Goal: Transaction & Acquisition: Purchase product/service

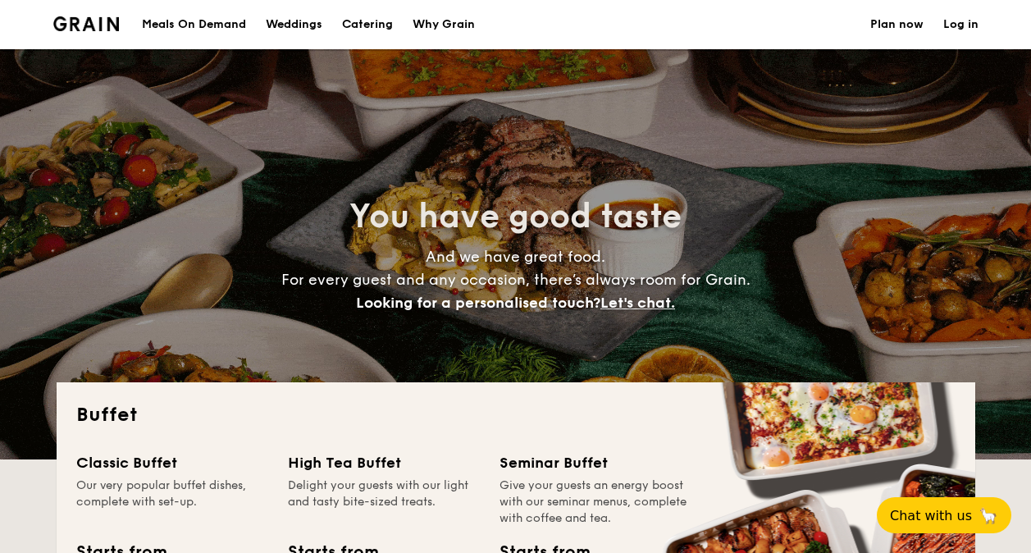
select select
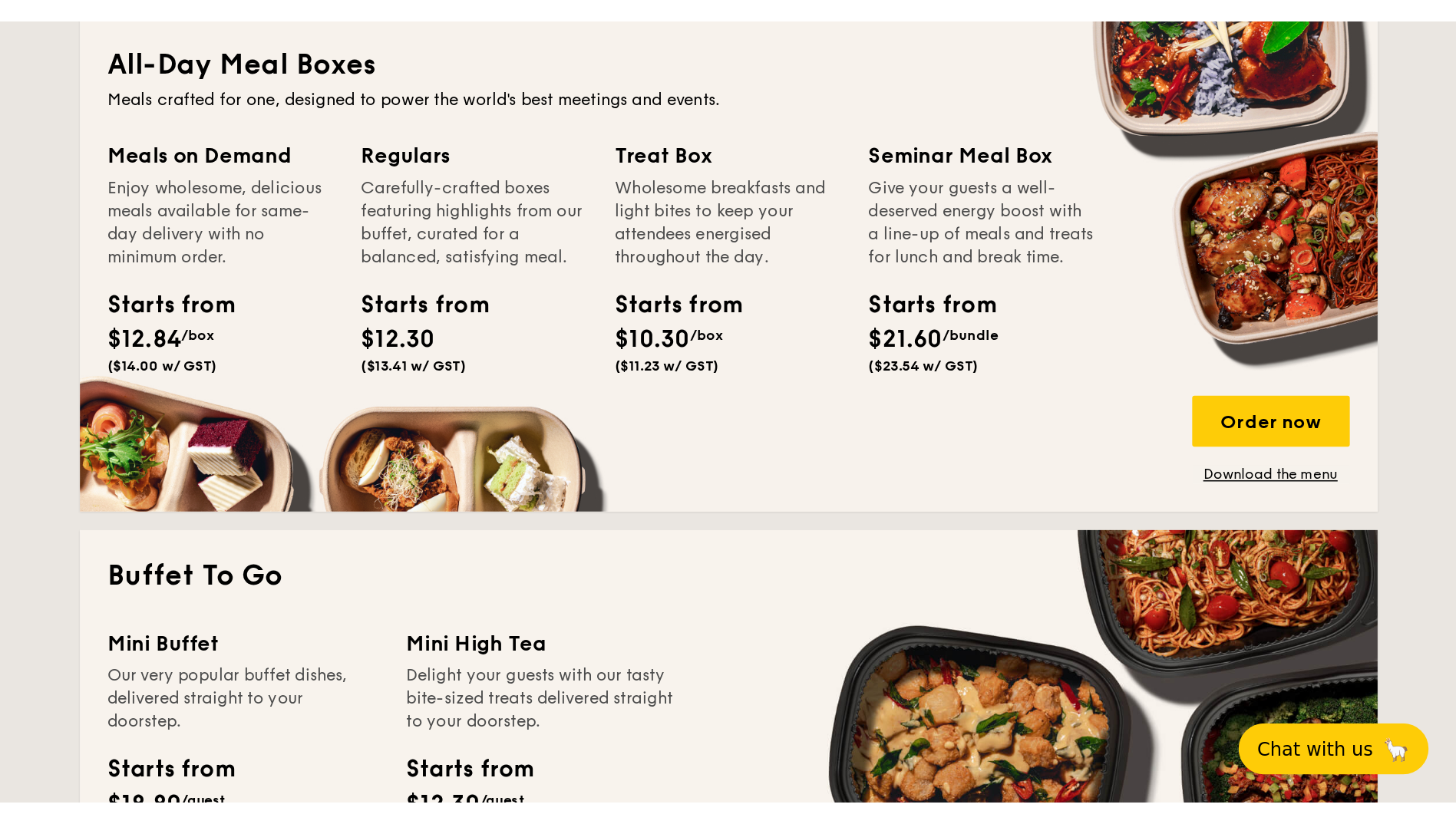
scroll to position [844, 0]
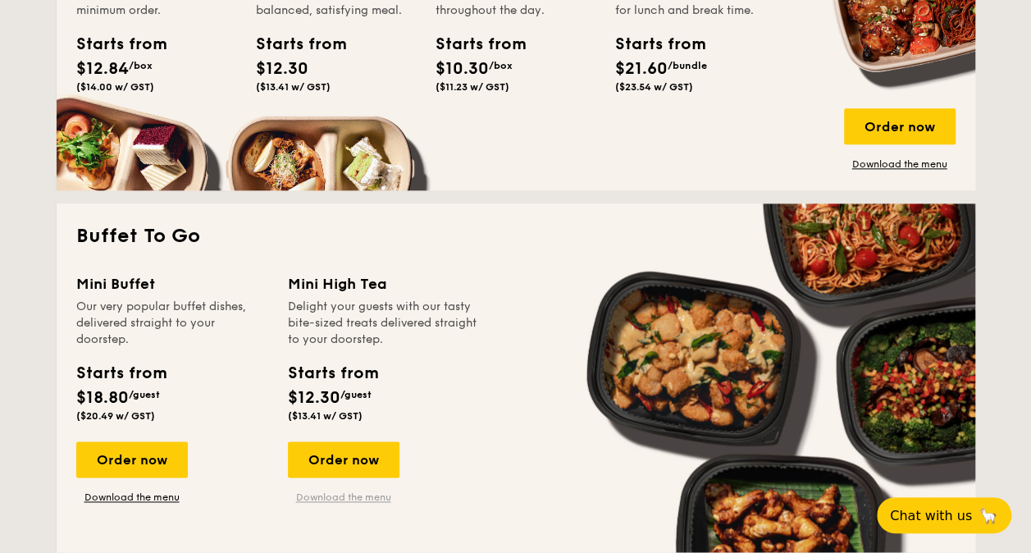
click at [376, 492] on link "Download the menu" at bounding box center [344, 496] width 112 height 13
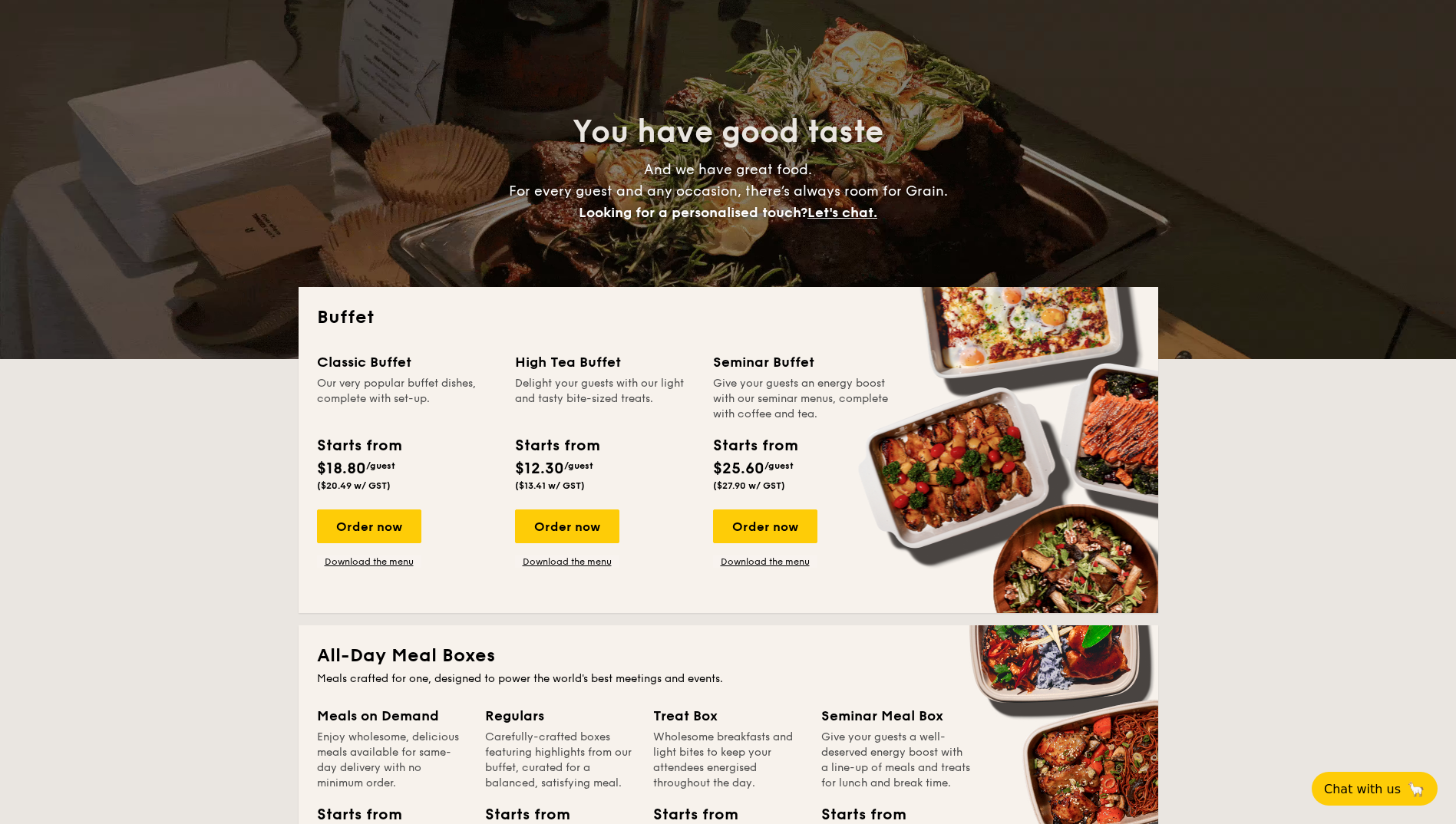
scroll to position [0, 0]
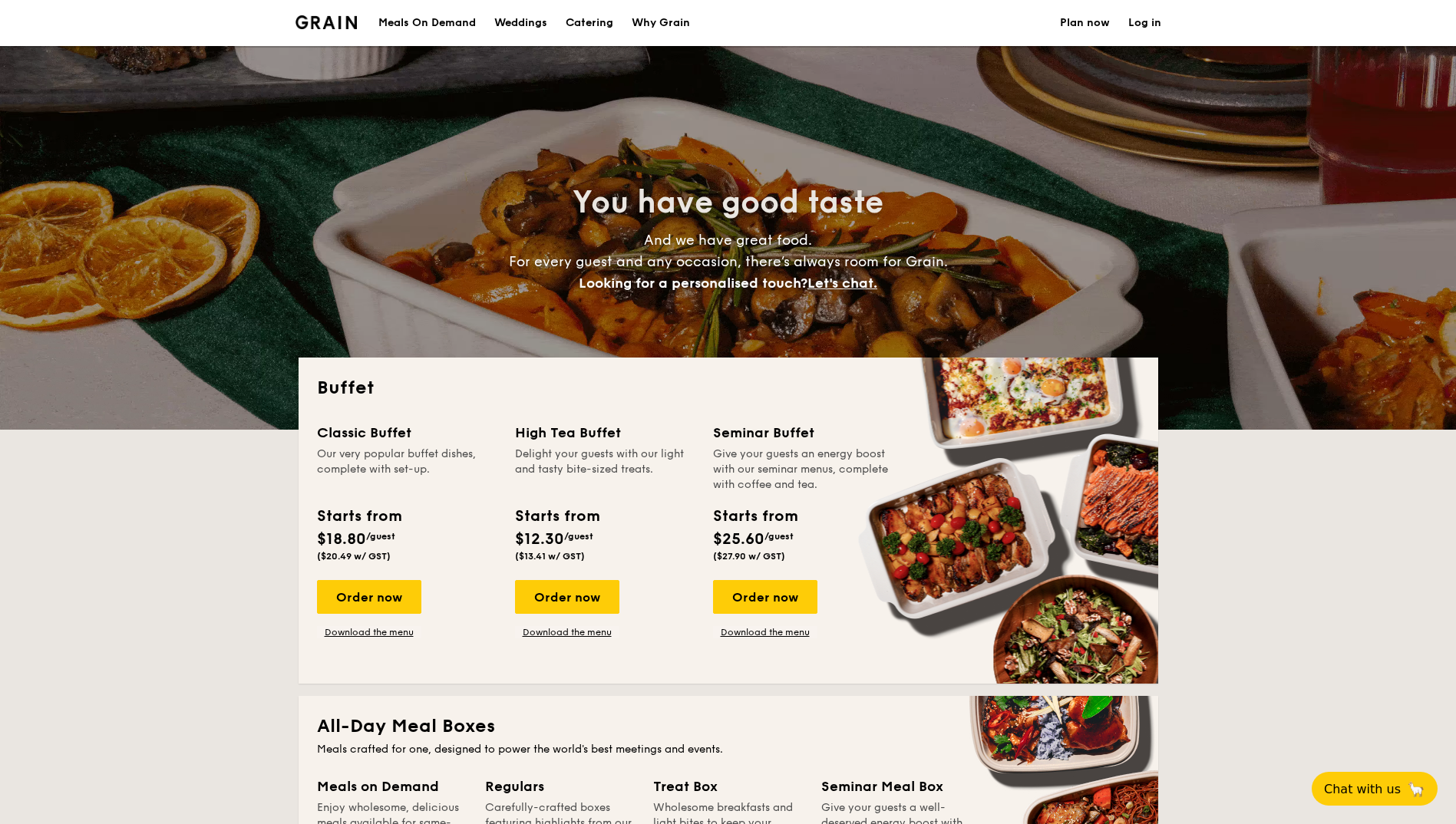
click at [429, 26] on div "Meals On Demand" at bounding box center [427, 22] width 97 height 46
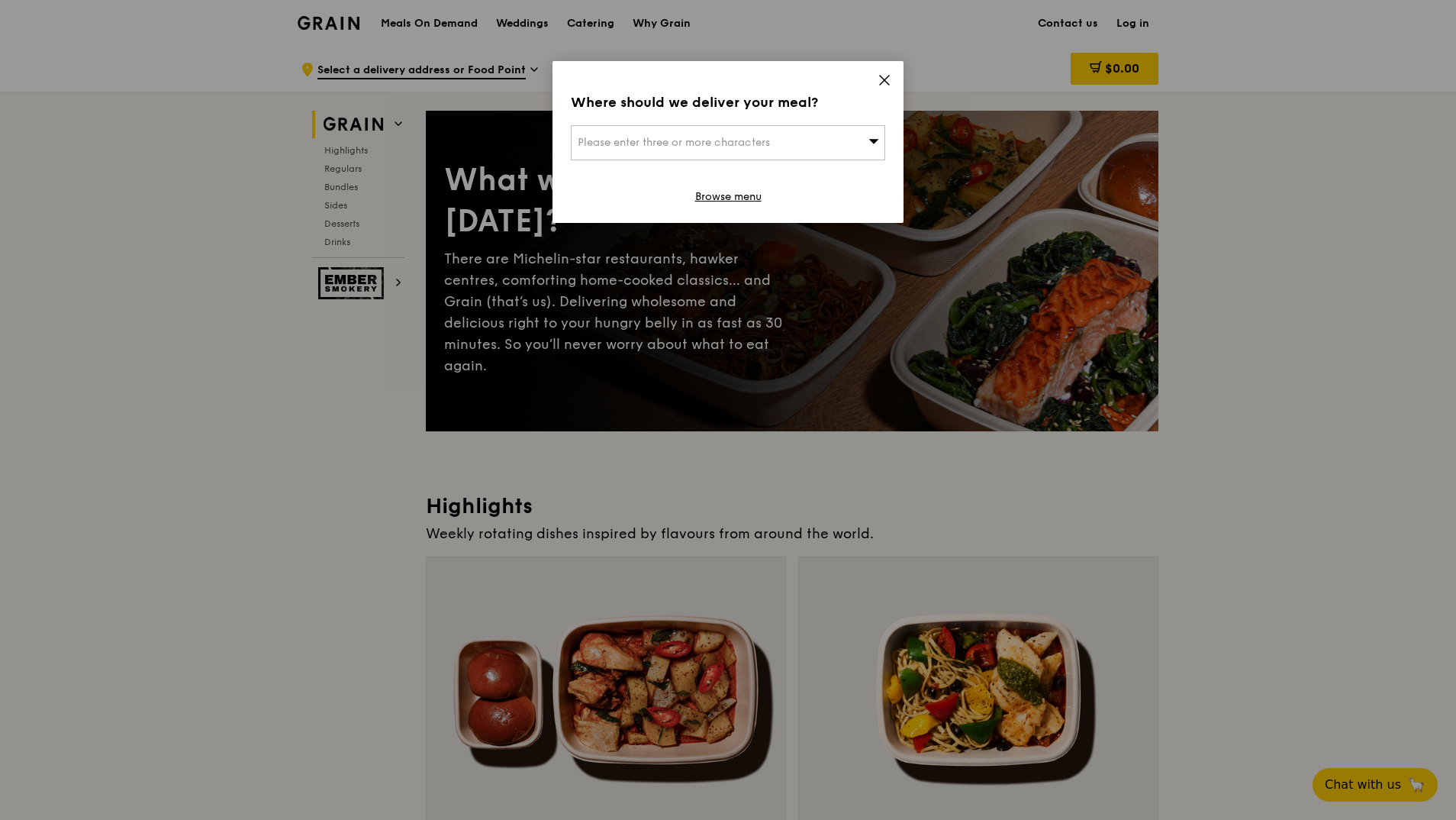
click at [883, 80] on icon at bounding box center [884, 80] width 14 height 14
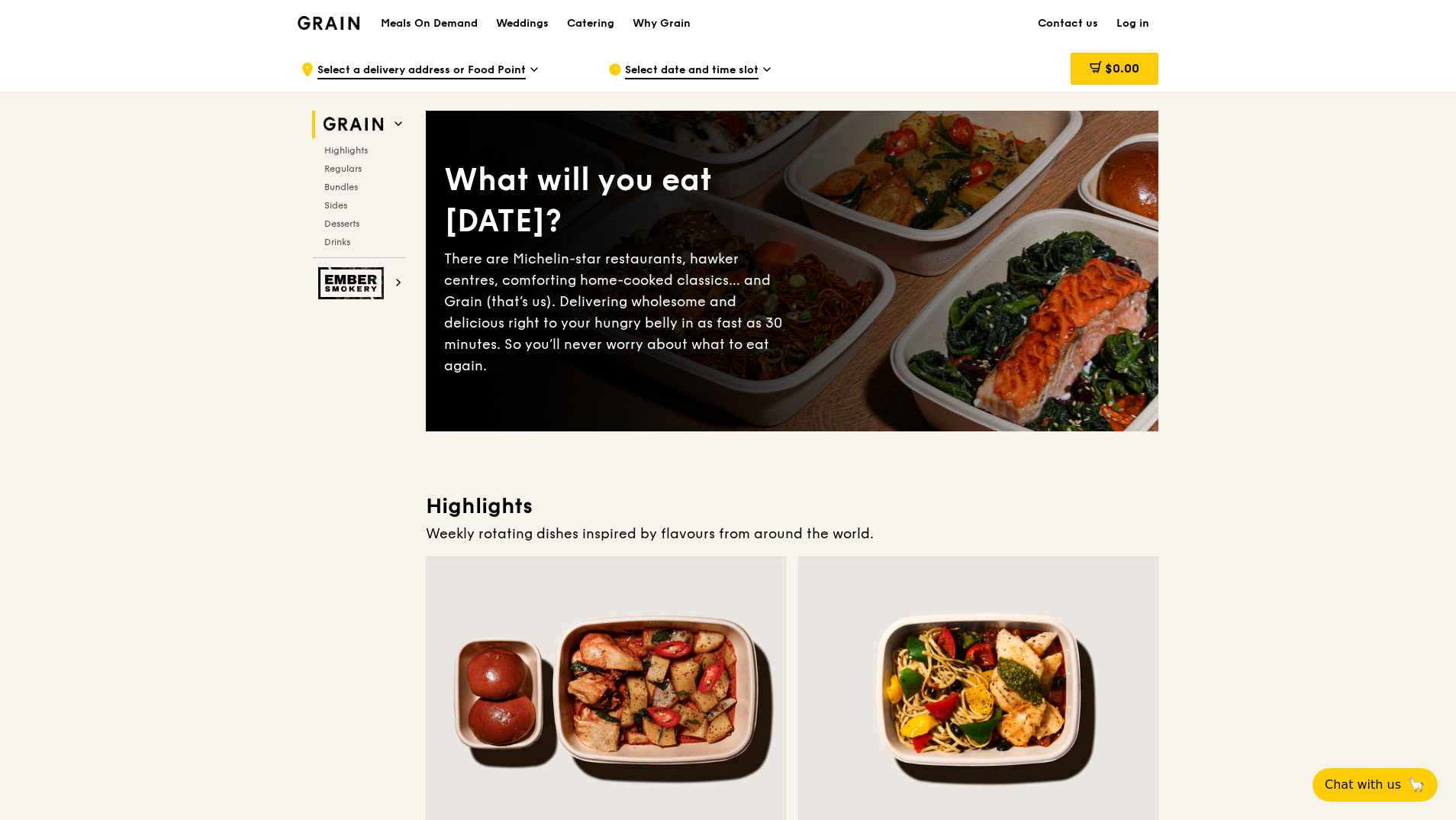
click at [737, 67] on span "Select date and time slot" at bounding box center [692, 71] width 134 height 17
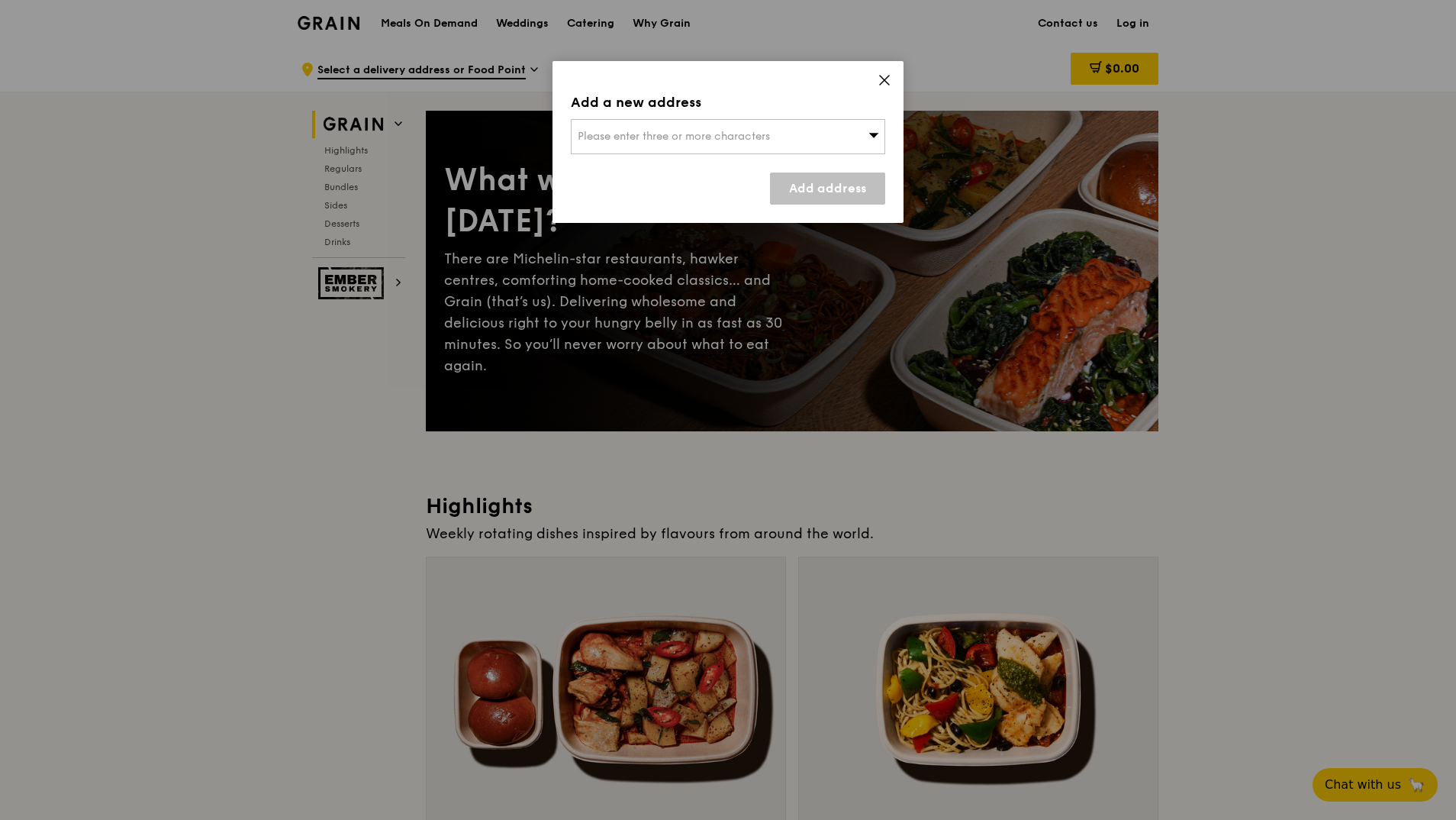
click at [728, 146] on div "Please enter three or more characters" at bounding box center [728, 137] width 314 height 35
click at [883, 78] on icon at bounding box center [885, 80] width 9 height 9
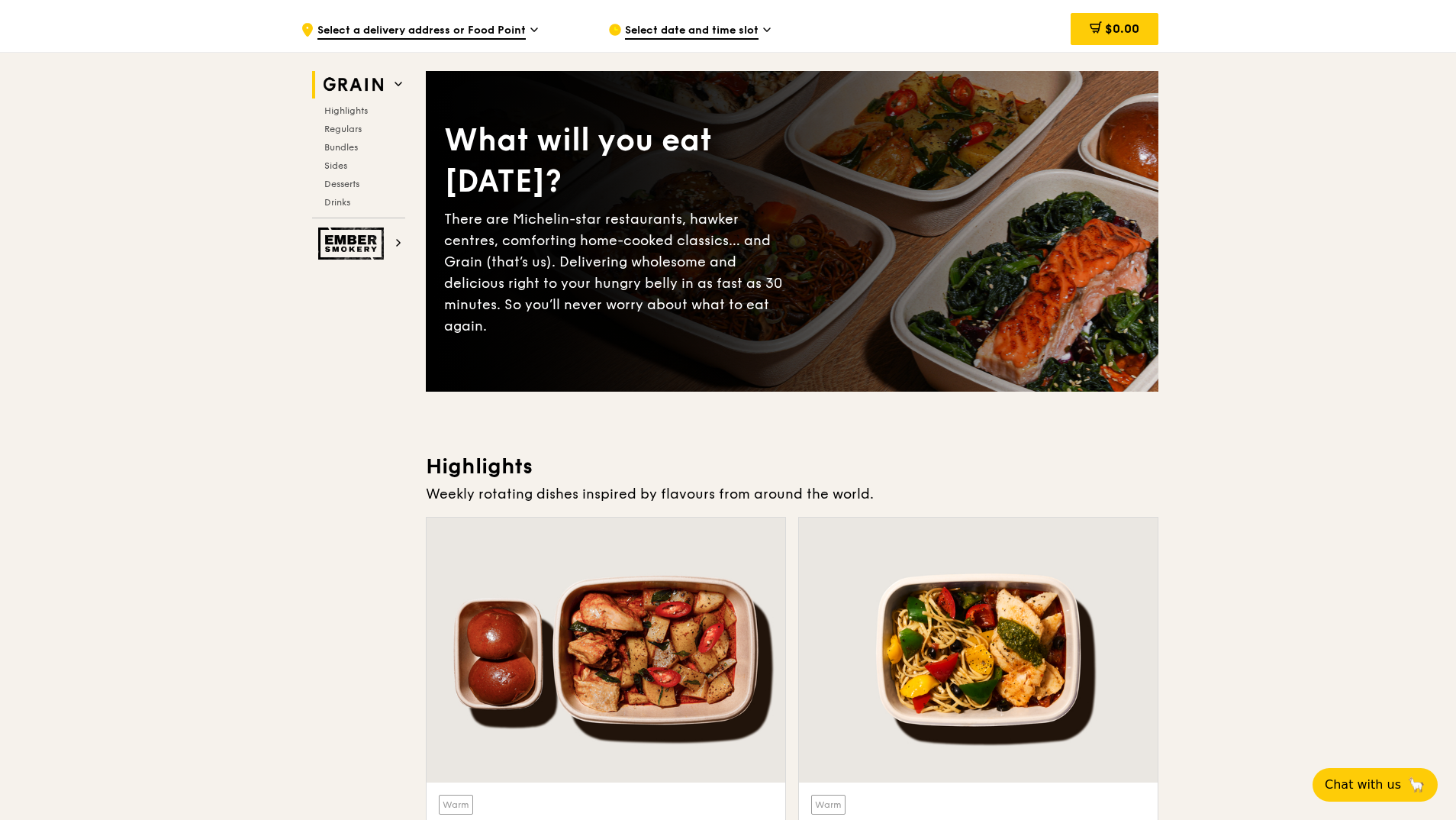
scroll to position [76, 0]
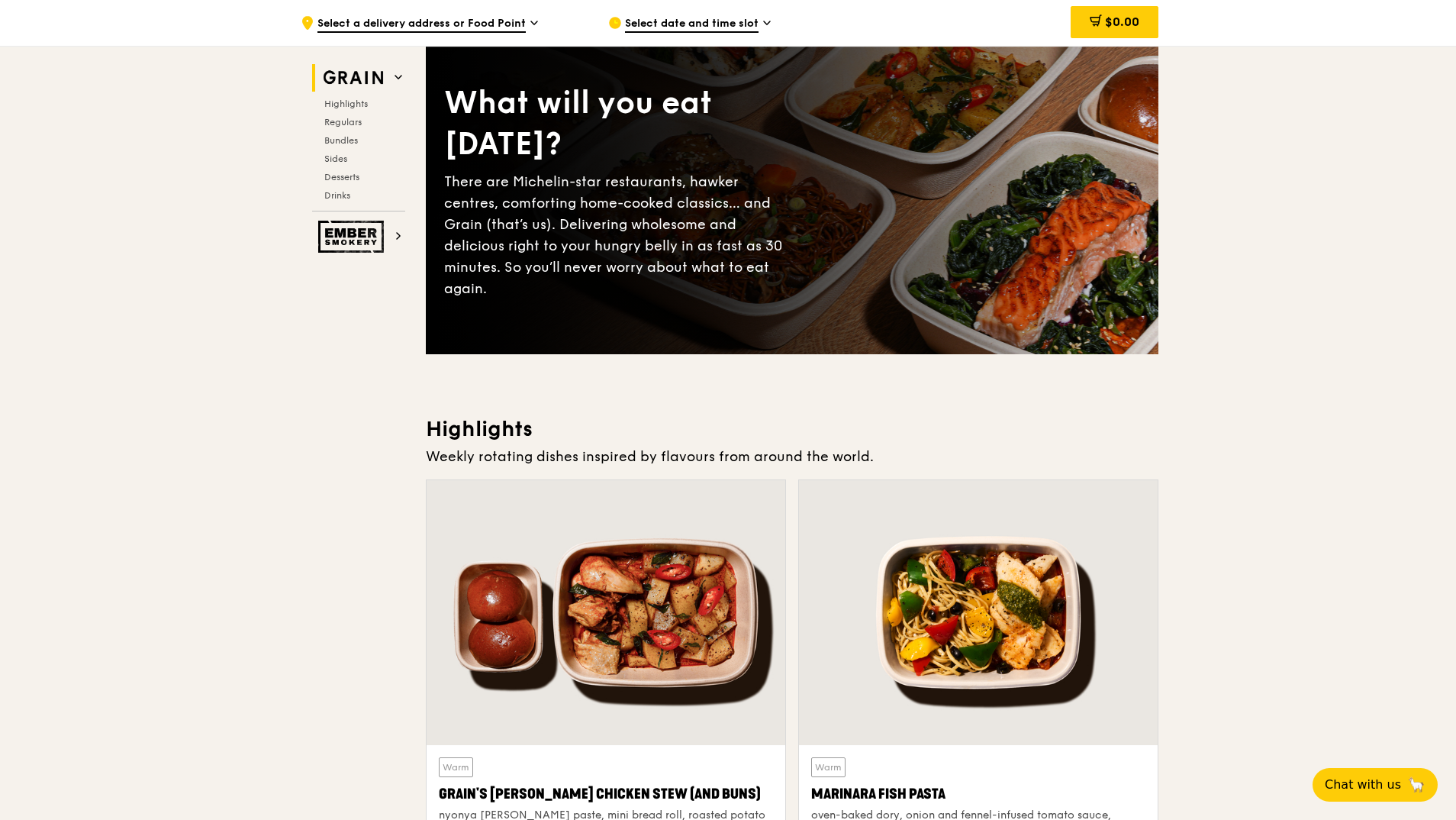
click at [727, 20] on span "Select date and time slot" at bounding box center [692, 24] width 134 height 17
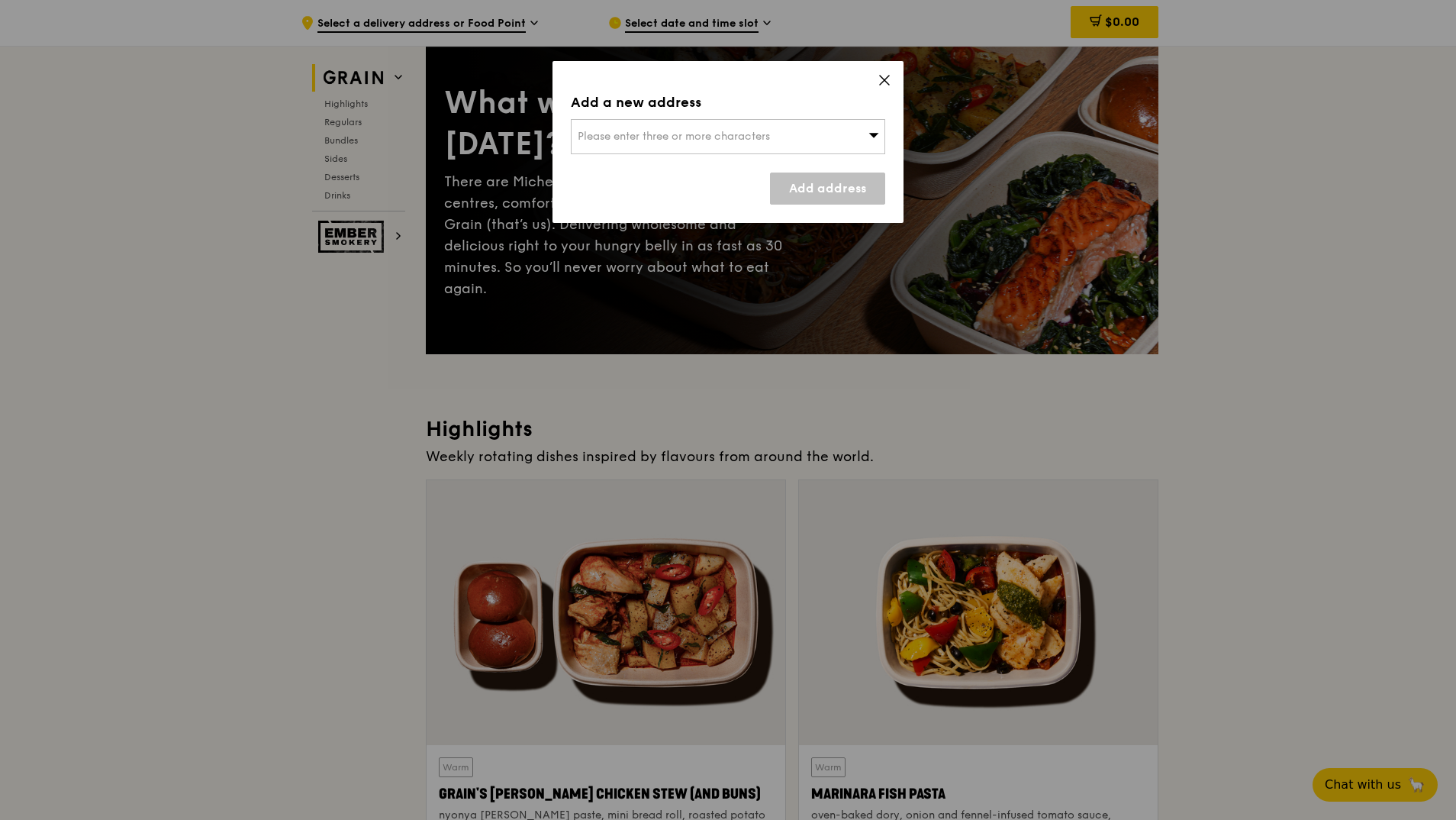
click at [710, 128] on div "Please enter three or more characters" at bounding box center [728, 137] width 314 height 35
type input "https://grain.com.sg/eat"
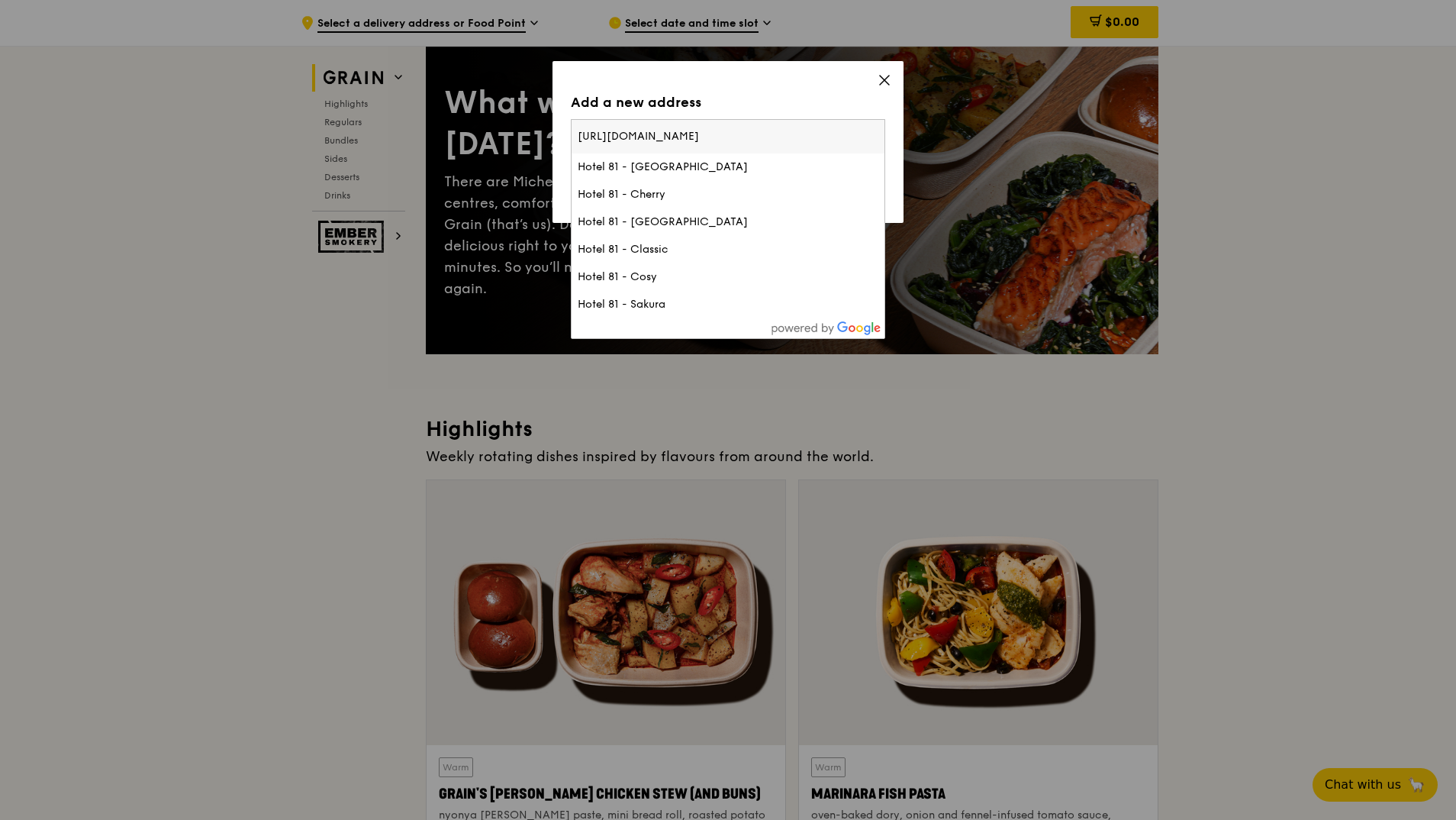
drag, startPoint x: 712, startPoint y: 132, endPoint x: 496, endPoint y: 139, distance: 216.1
click at [496, 139] on div "Add a new address Please enter three or more characters https://grain.com.sg/ea…" at bounding box center [728, 410] width 1456 height 820
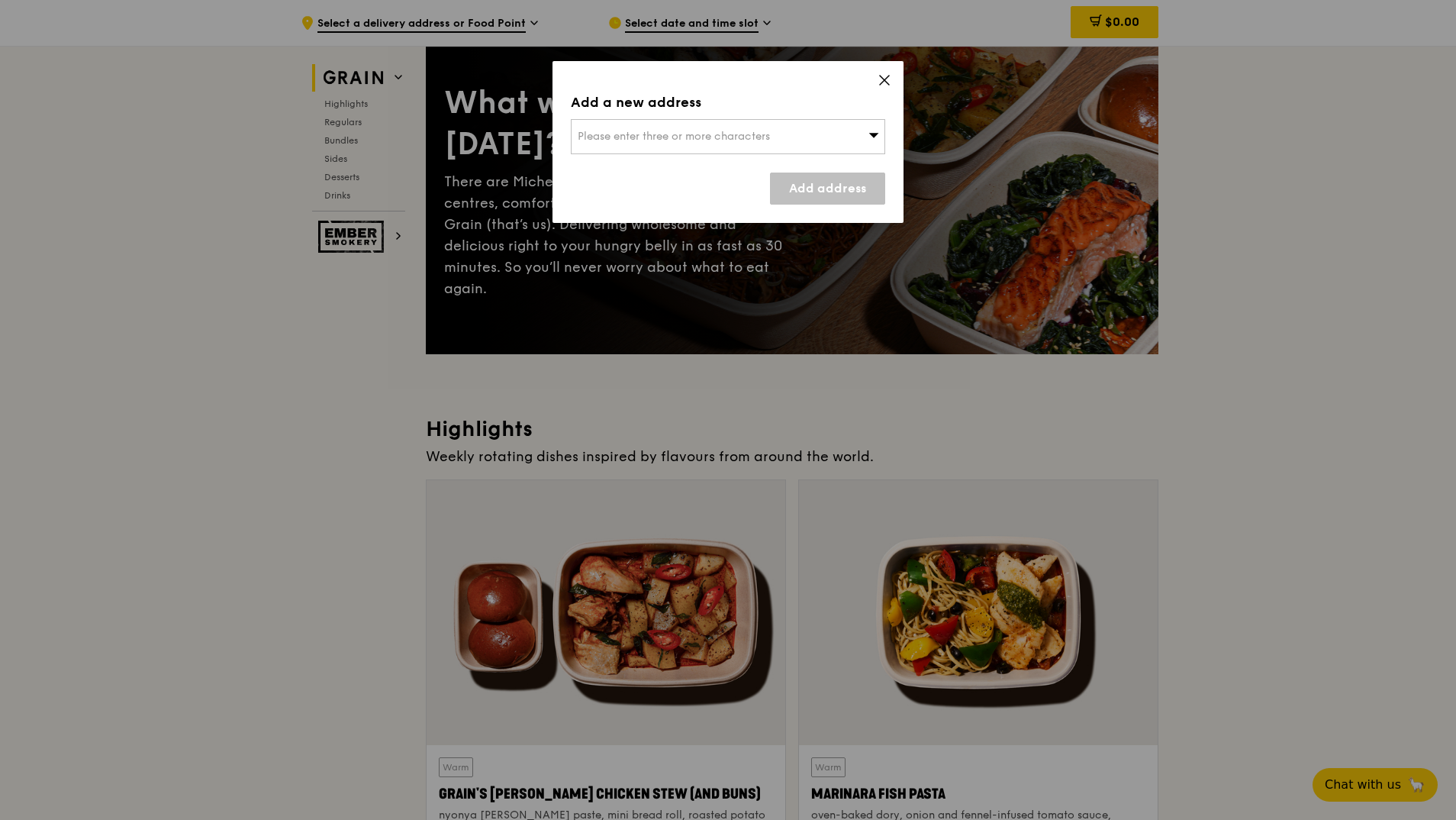
click at [626, 142] on div "Please enter three or more characters" at bounding box center [728, 137] width 314 height 35
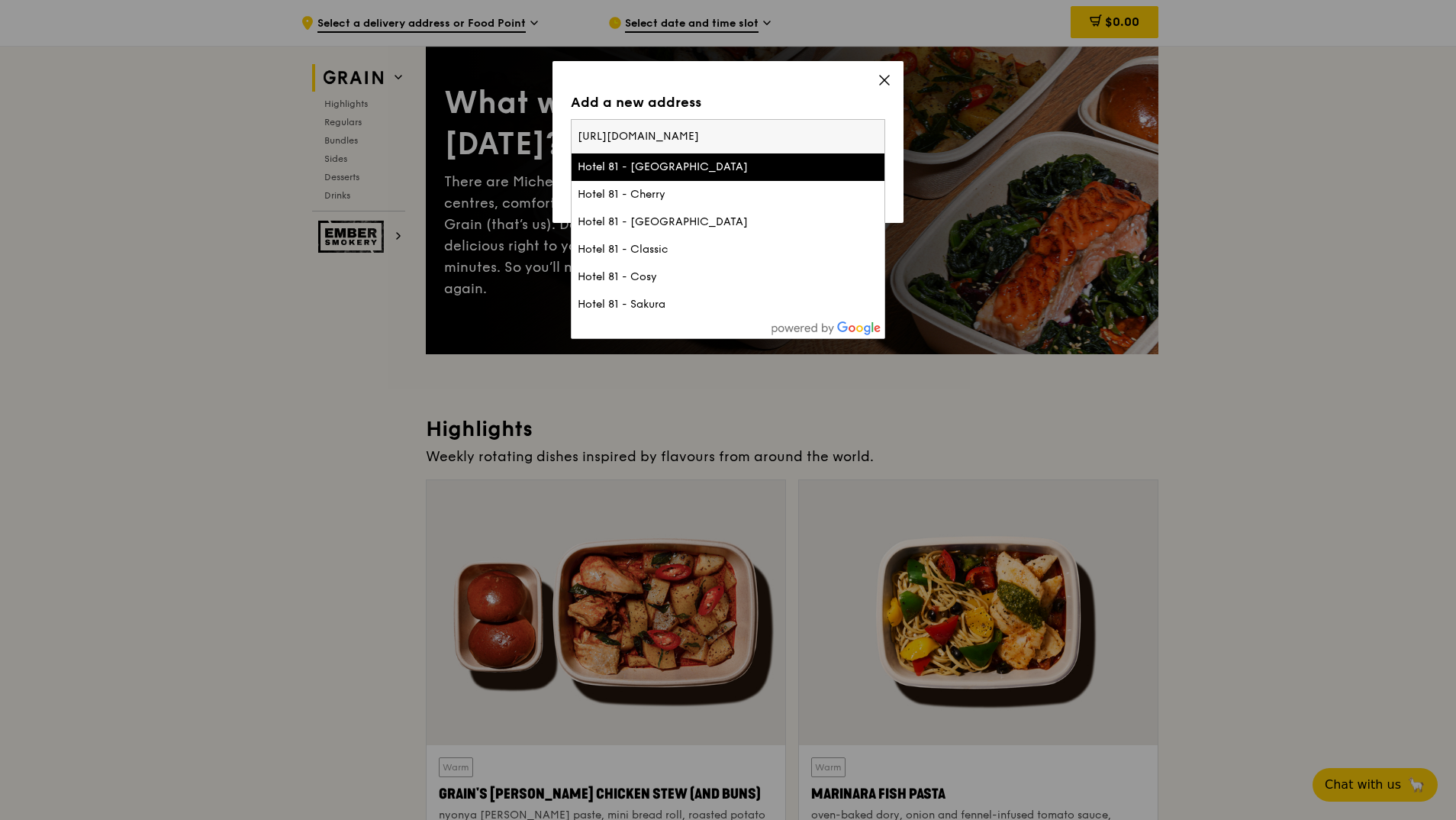
drag, startPoint x: 768, startPoint y: 134, endPoint x: 394, endPoint y: 154, distance: 374.5
click at [394, 154] on div "Add a new address Please enter three or more characters https://grain.com.sg/ea…" at bounding box center [728, 410] width 1456 height 820
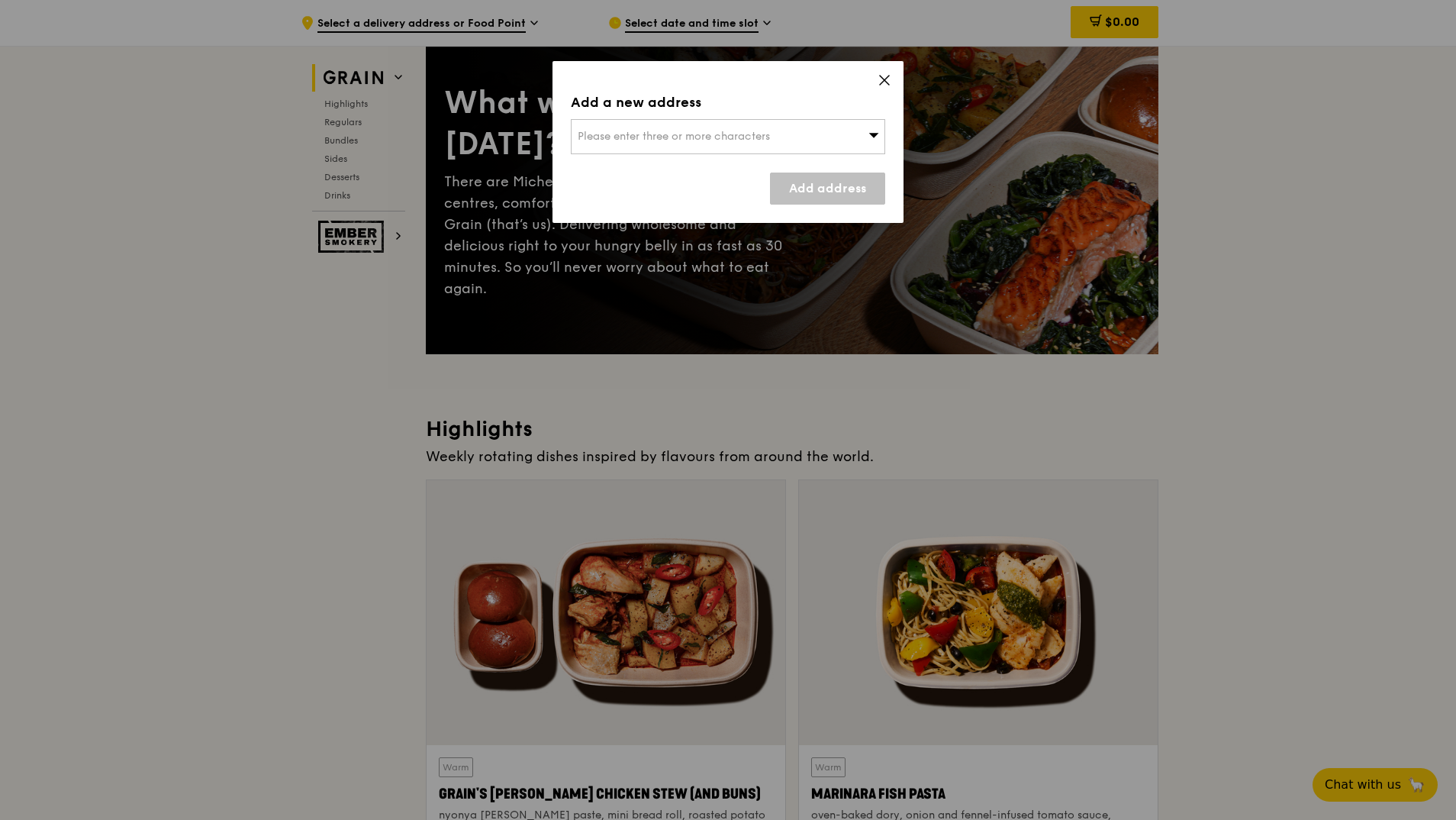
click at [628, 138] on span "Please enter three or more characters" at bounding box center [674, 136] width 193 height 13
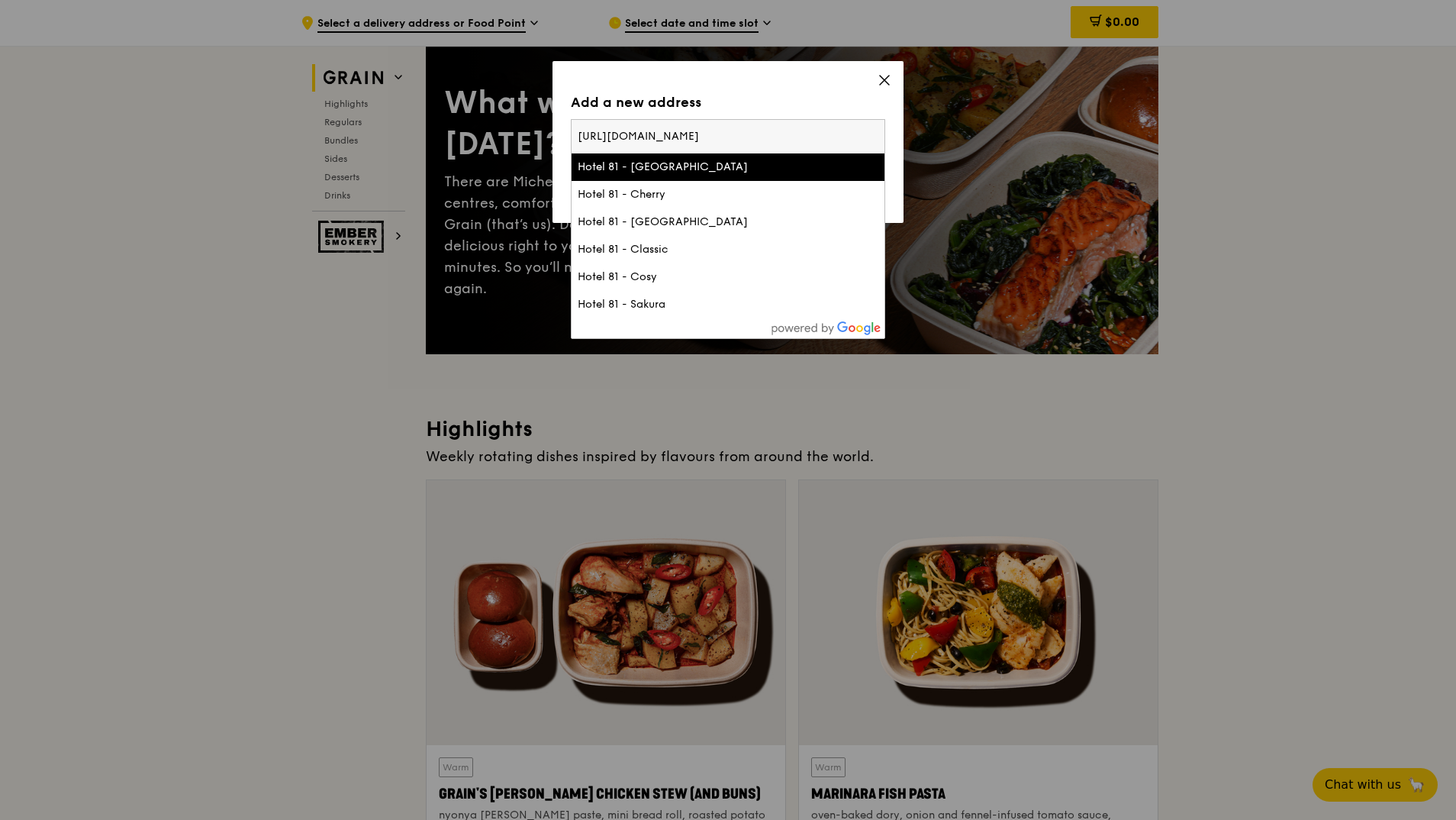
drag, startPoint x: 762, startPoint y: 128, endPoint x: 567, endPoint y: 127, distance: 195.0
click at [567, 127] on div "Add a new address Please enter three or more characters https://grain.com.sg/ea…" at bounding box center [728, 142] width 351 height 162
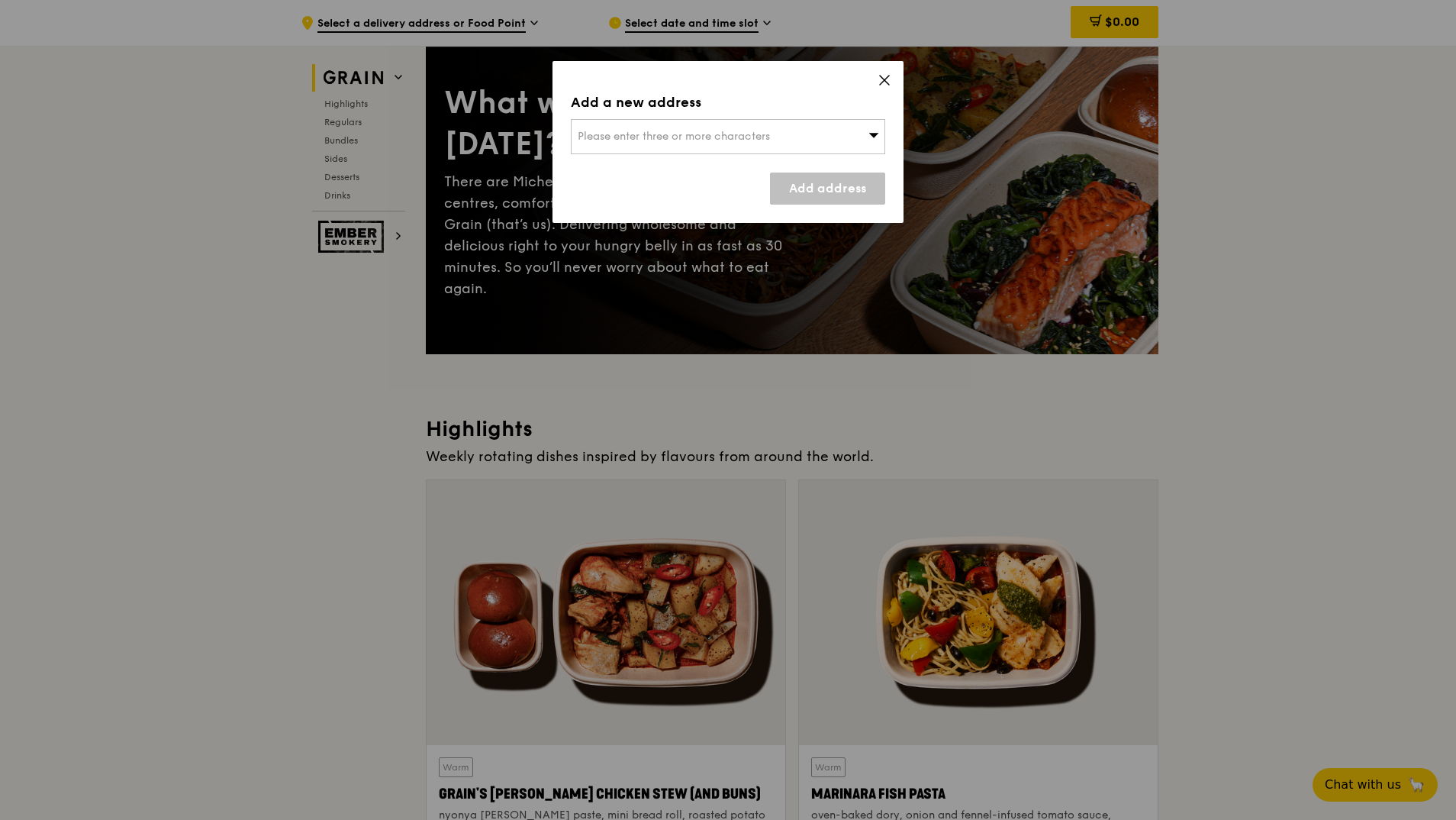
click at [874, 129] on icon at bounding box center [873, 135] width 10 height 11
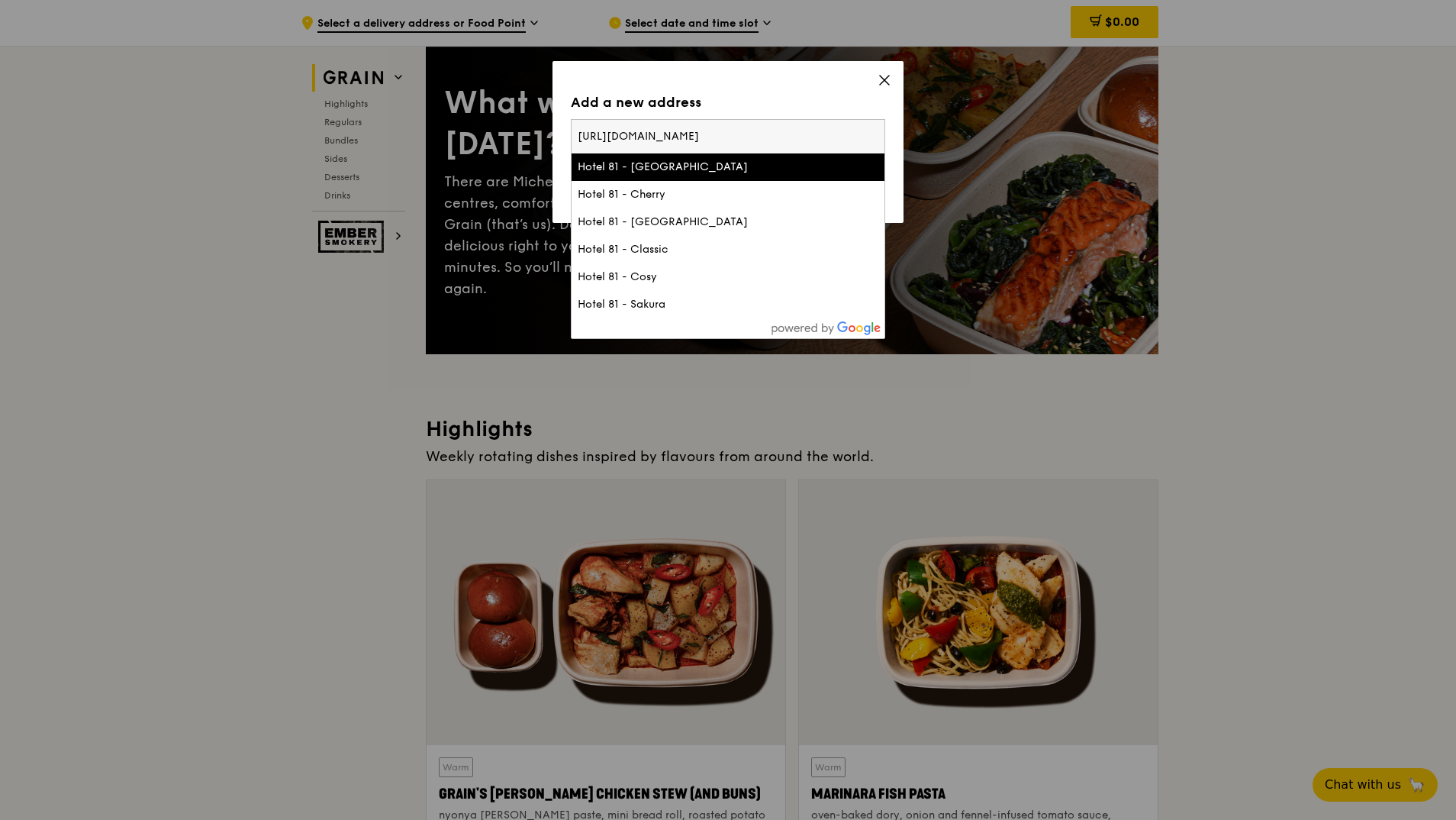
drag, startPoint x: 795, startPoint y: 132, endPoint x: 297, endPoint y: 172, distance: 499.6
click at [297, 172] on div "Add a new address Please enter three or more characters https://grain.com.sg/ea…" at bounding box center [728, 410] width 1456 height 820
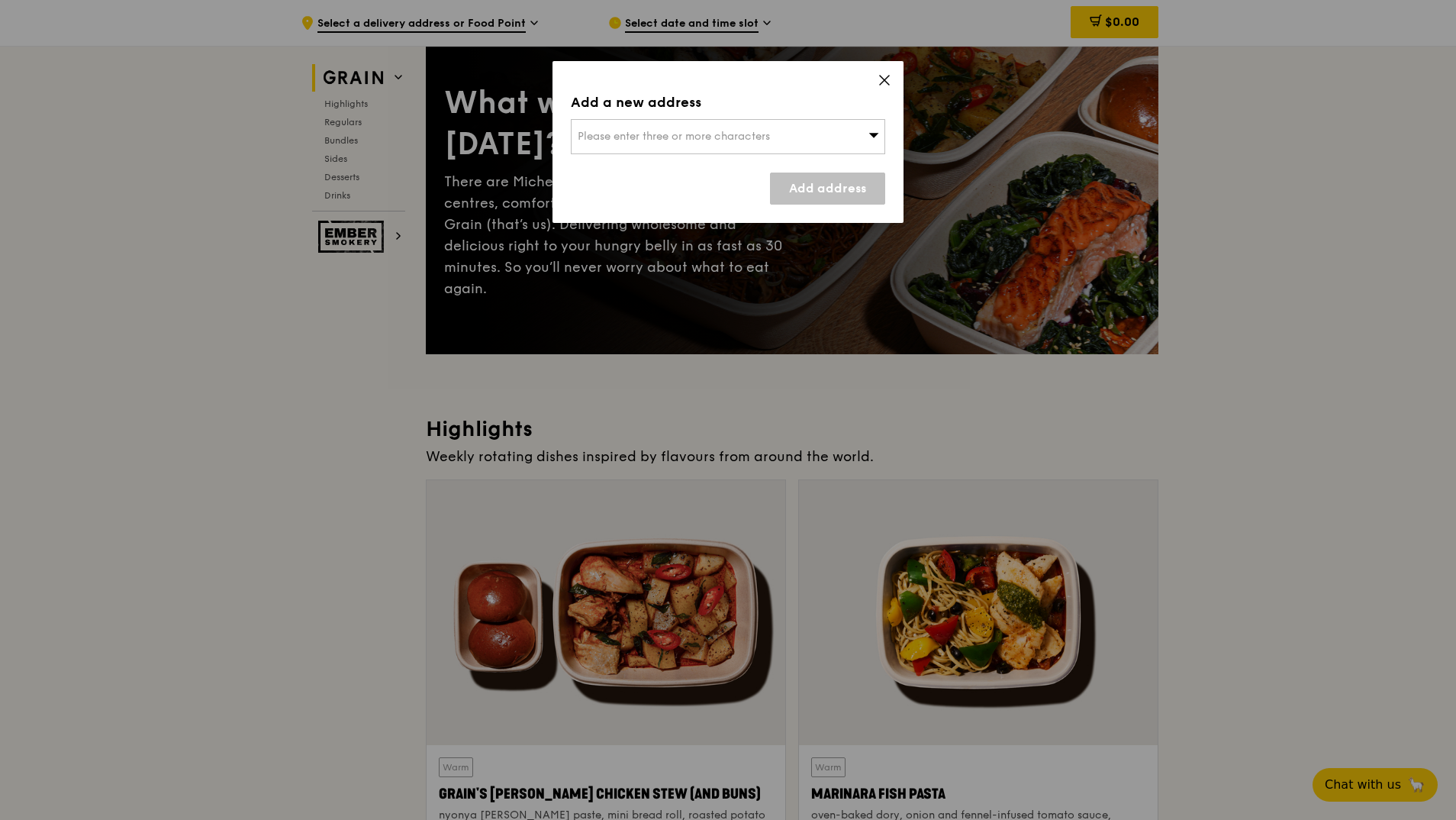
click at [868, 134] on icon at bounding box center [873, 135] width 10 height 11
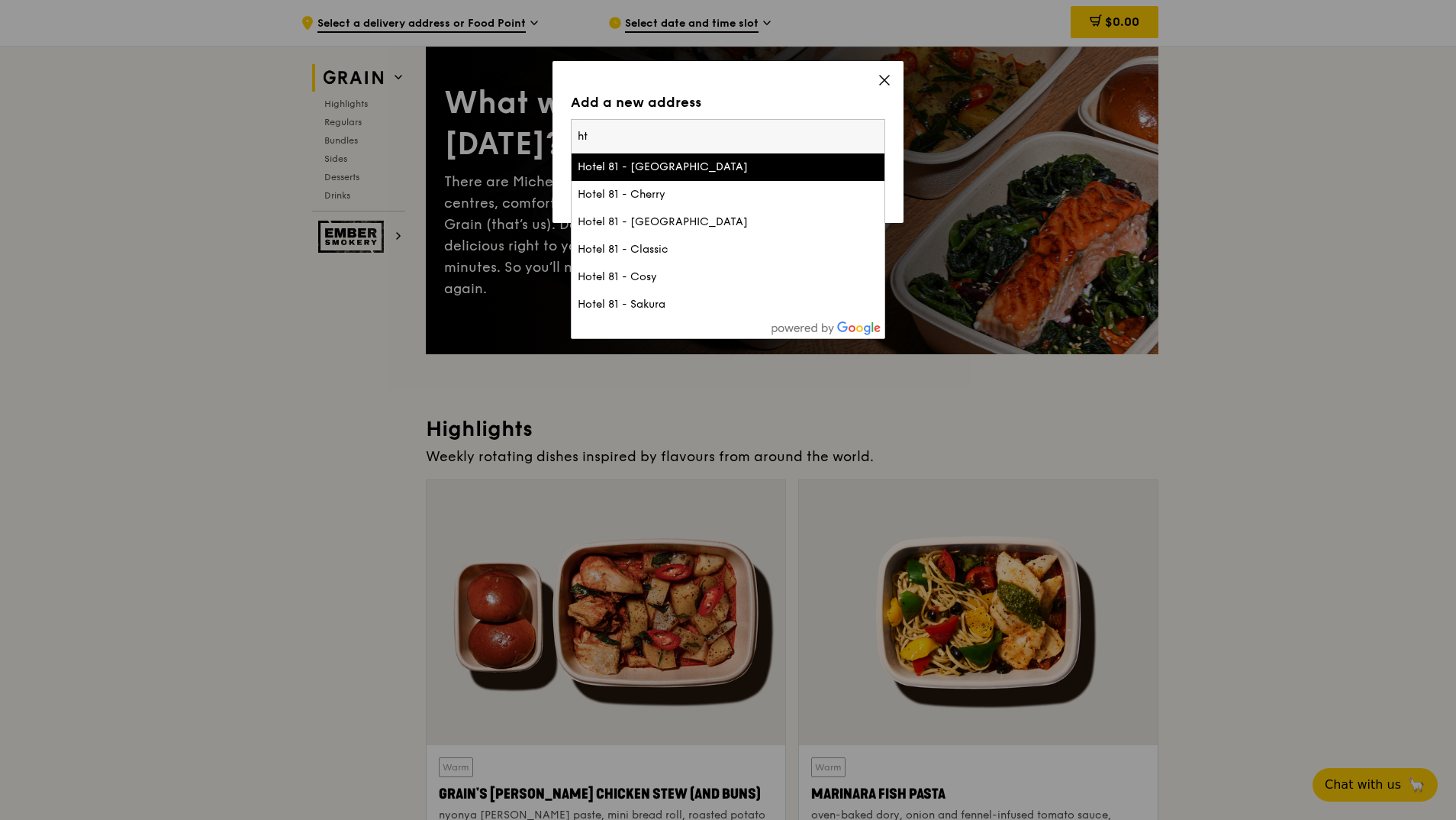
type input "h"
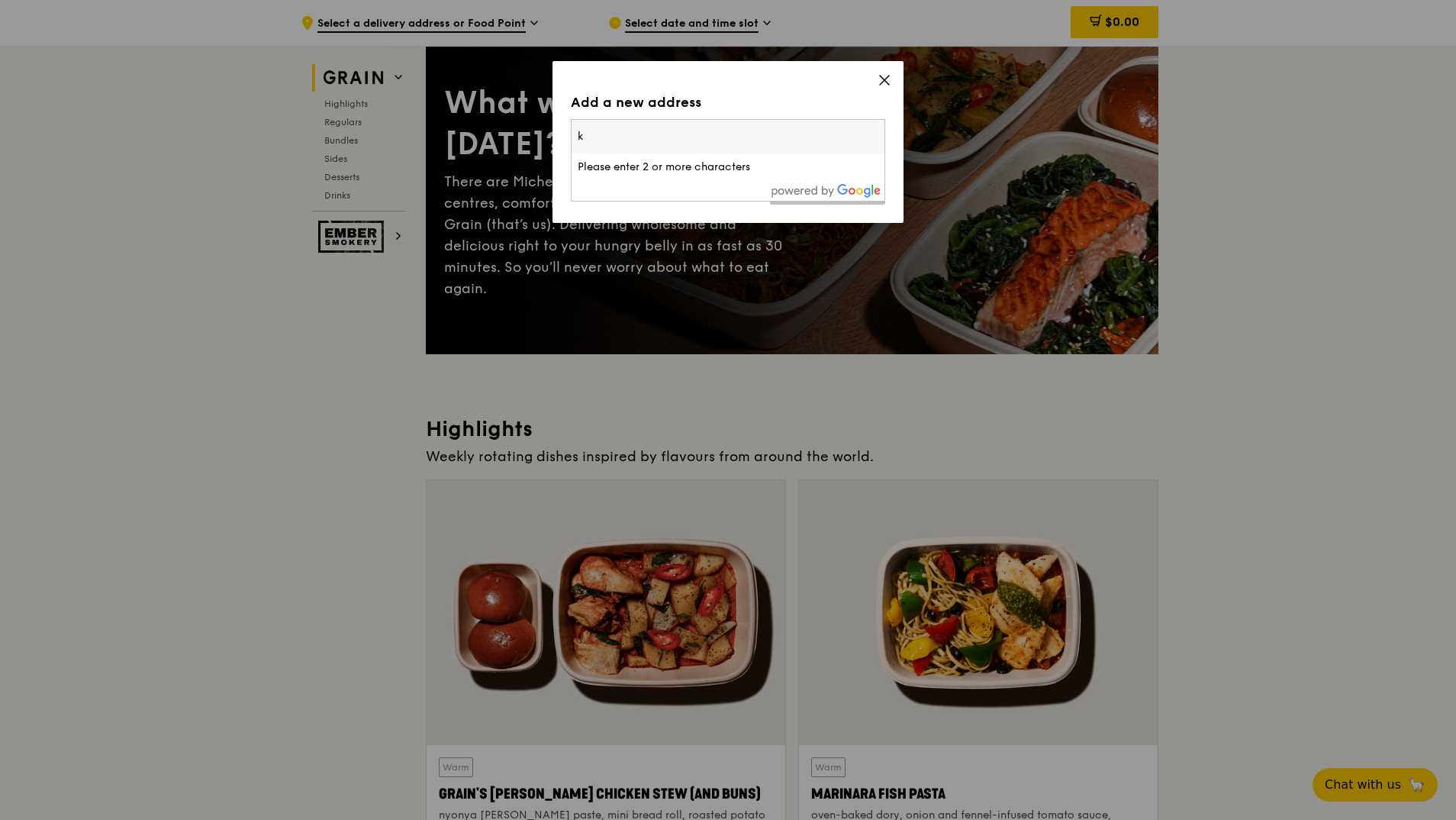
type input "k"
click at [885, 76] on icon at bounding box center [884, 80] width 14 height 14
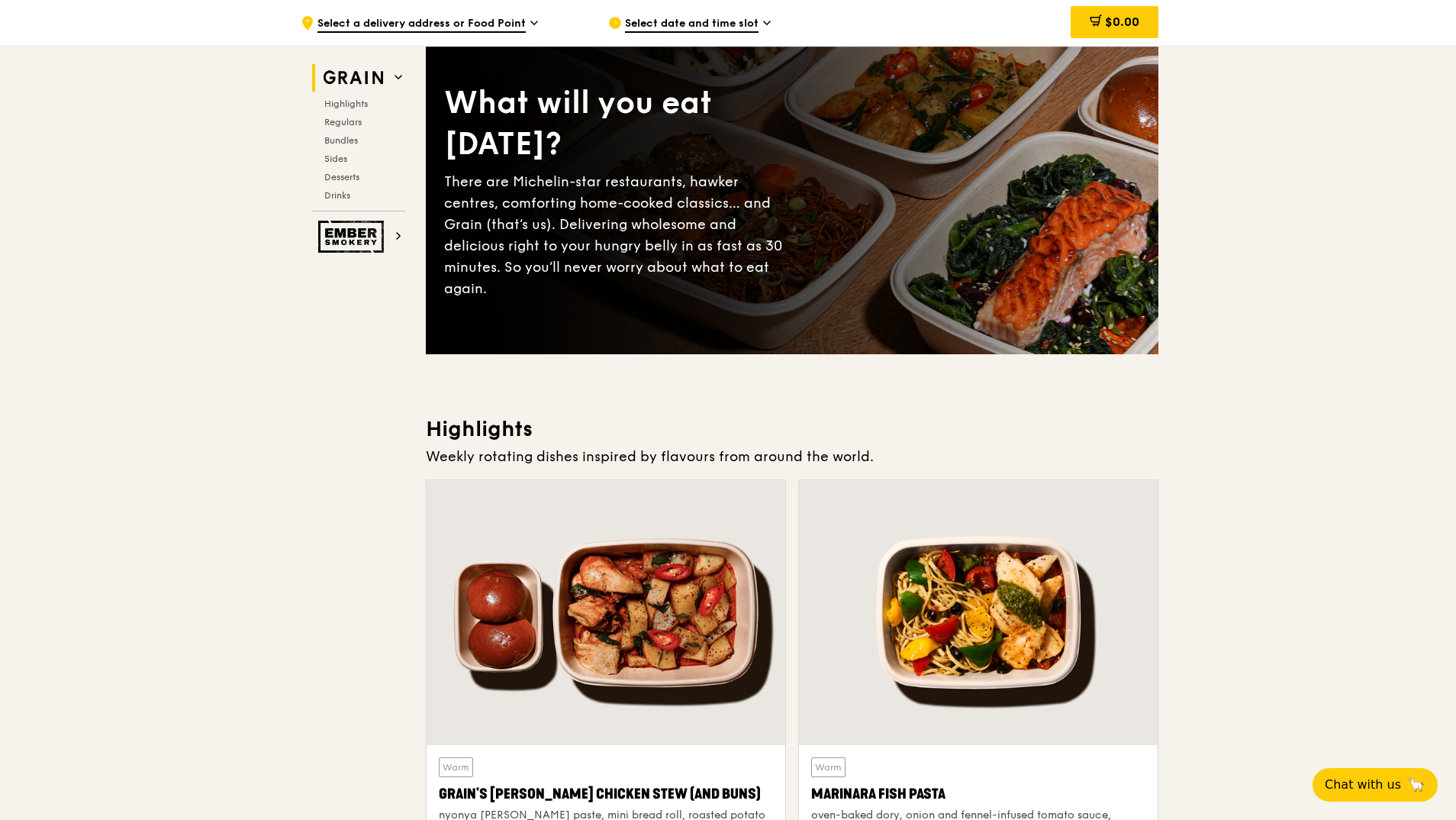
click at [765, 25] on icon at bounding box center [767, 22] width 7 height 14
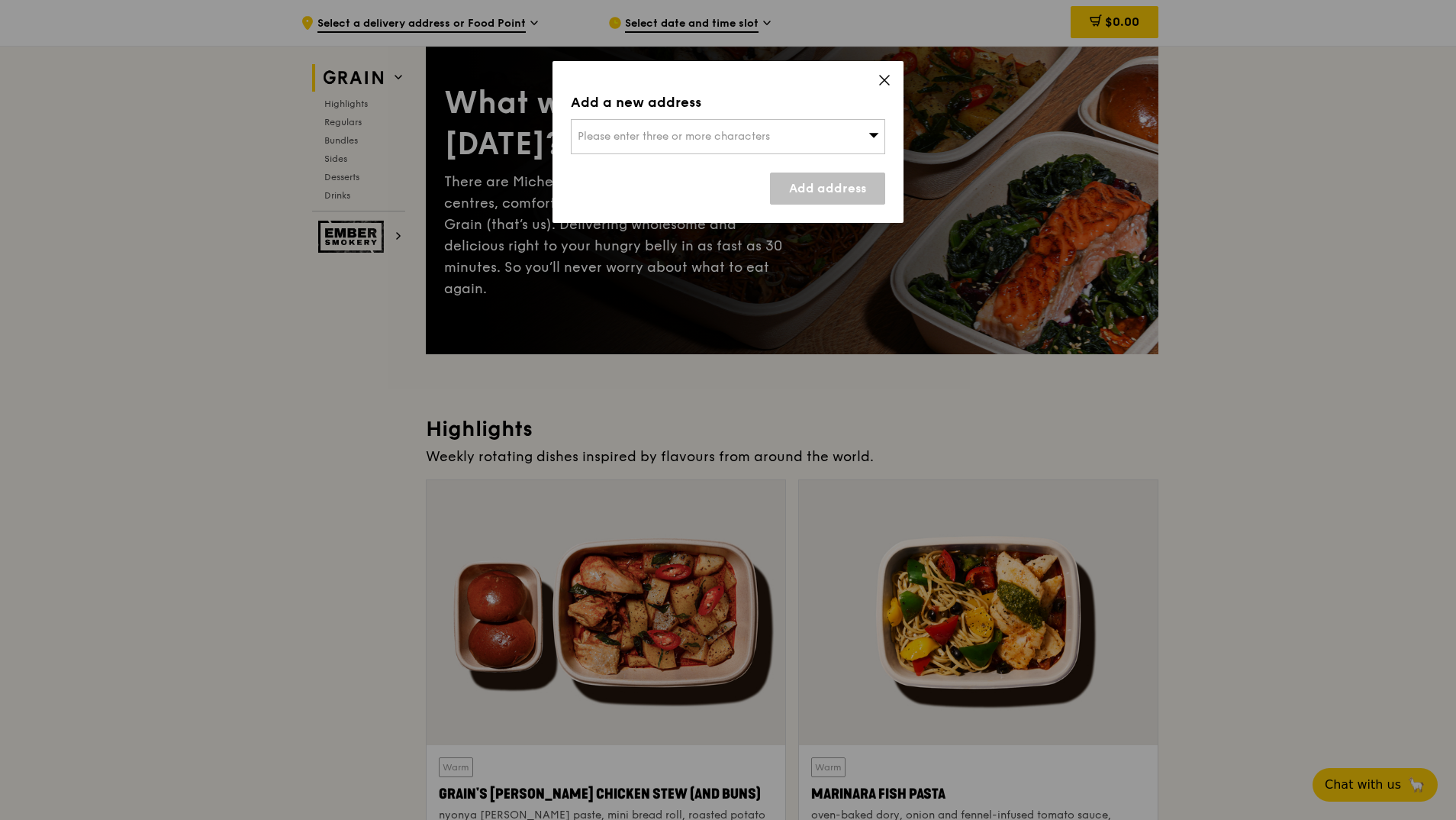
click at [782, 137] on div "Please enter three or more characters" at bounding box center [728, 137] width 314 height 35
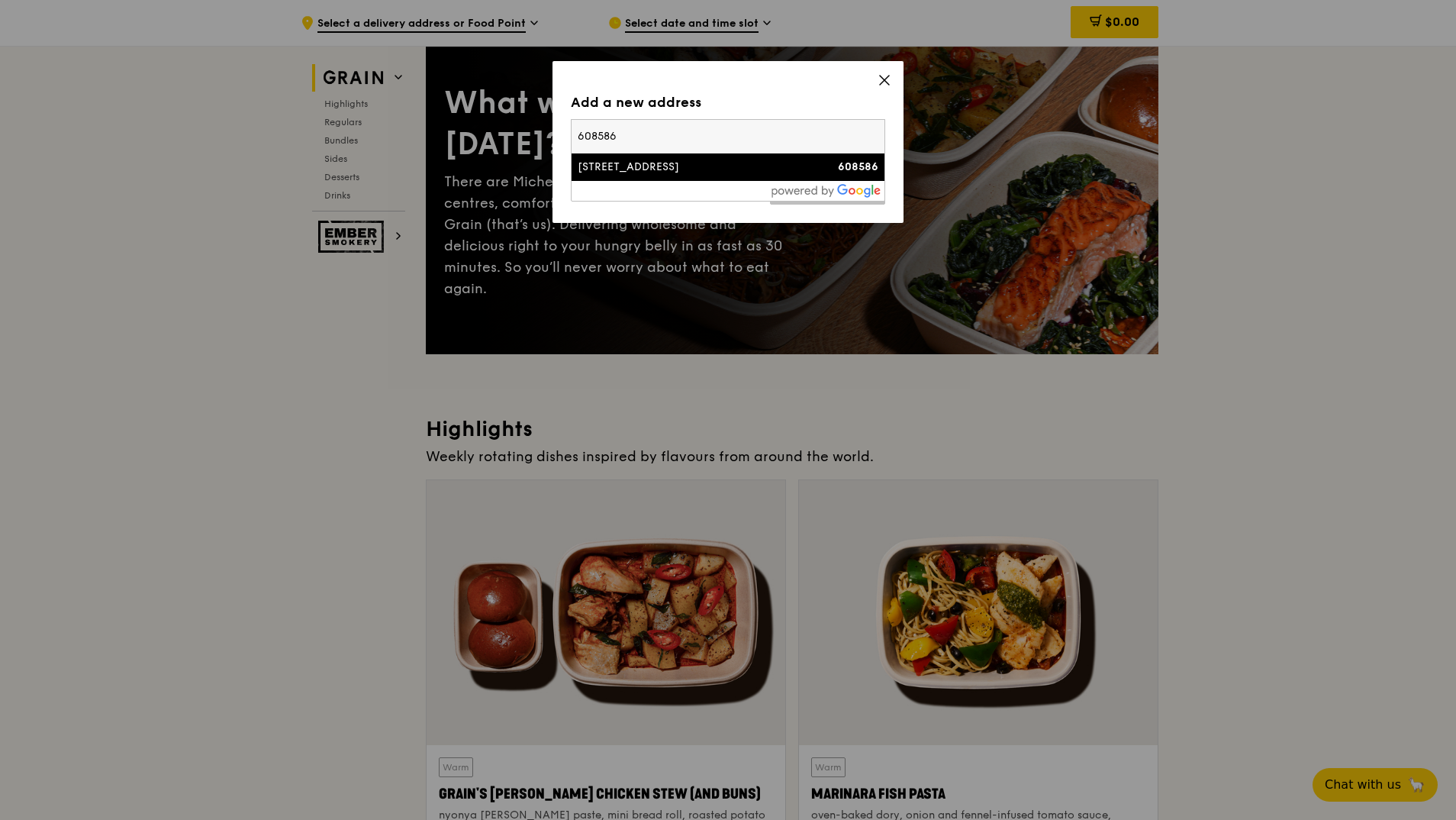
type input "608586"
click at [753, 168] on div "48 Toh Guan Road East" at bounding box center [690, 167] width 226 height 15
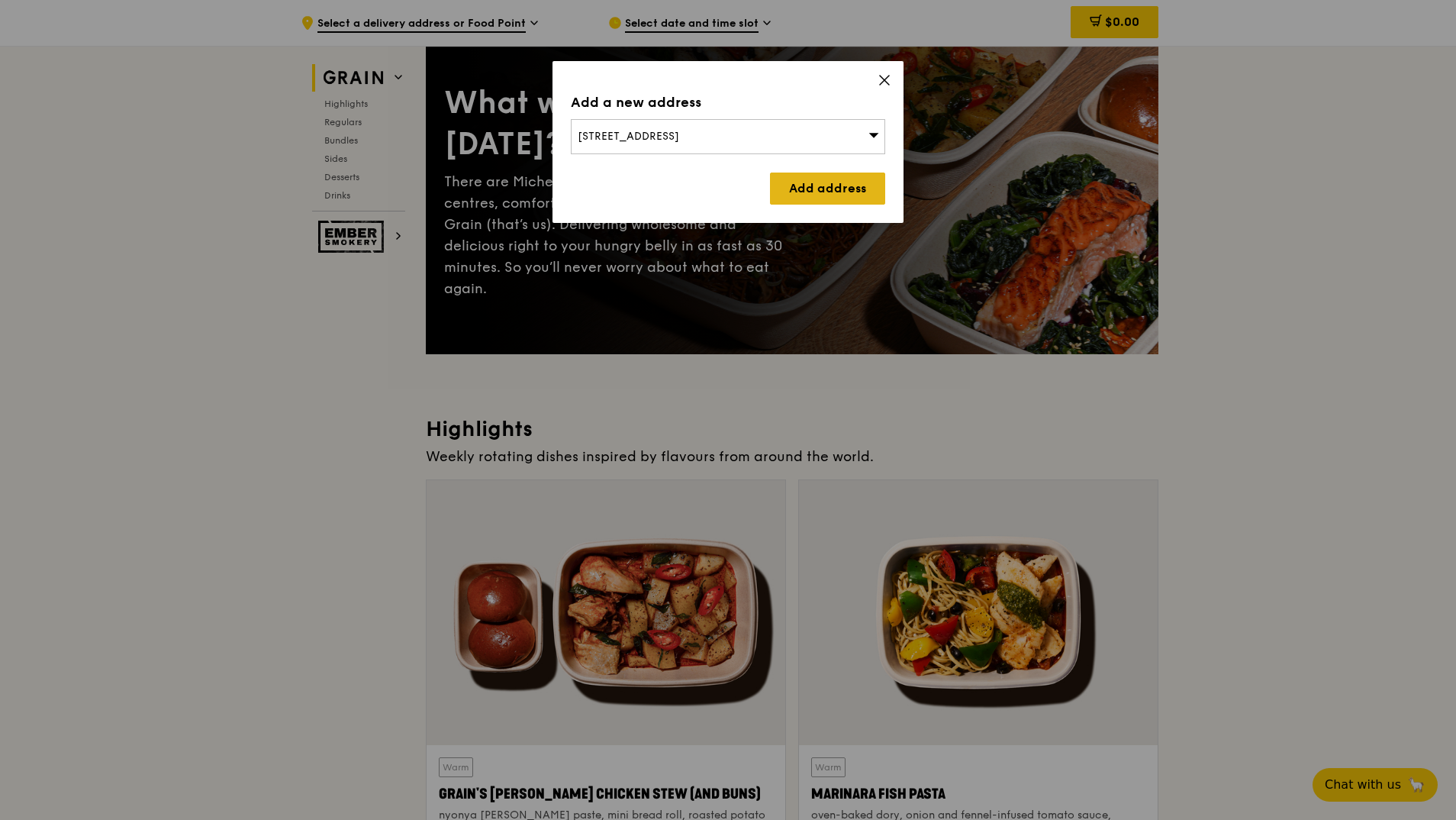
click at [794, 191] on link "Add address" at bounding box center [828, 188] width 115 height 32
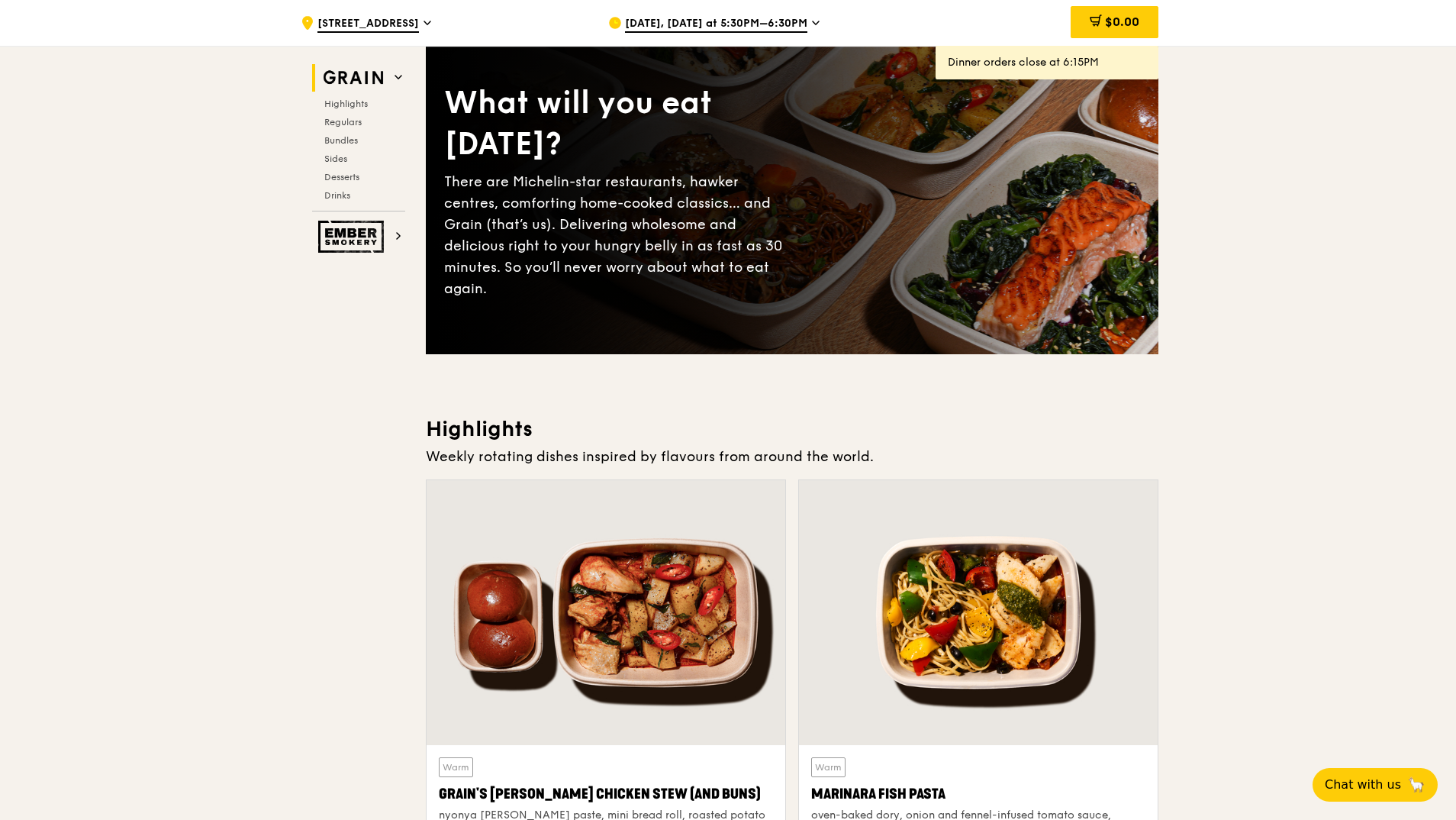
click at [812, 25] on icon at bounding box center [816, 22] width 7 height 14
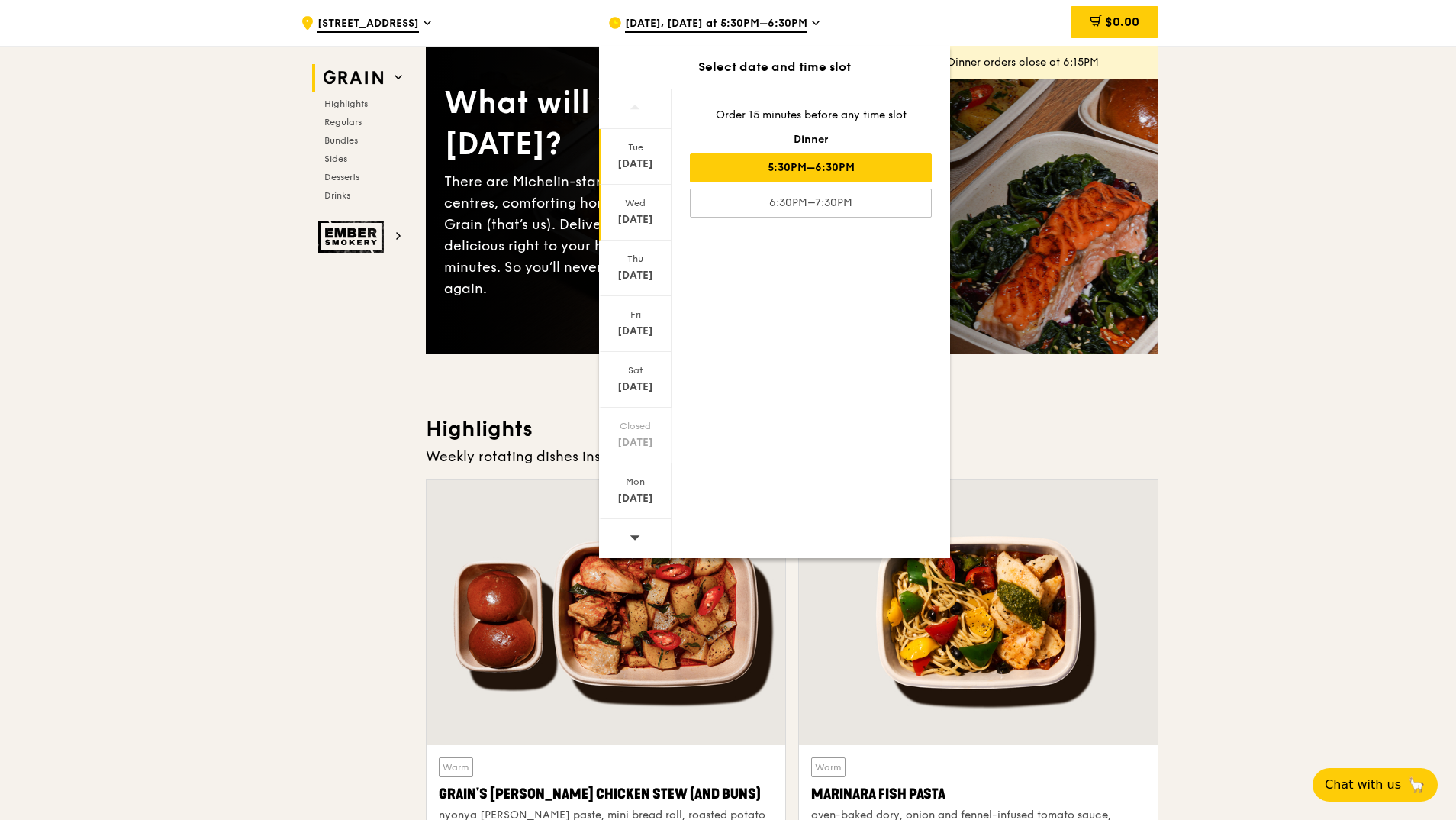
click at [634, 211] on div "Wed Sep 17" at bounding box center [635, 212] width 73 height 56
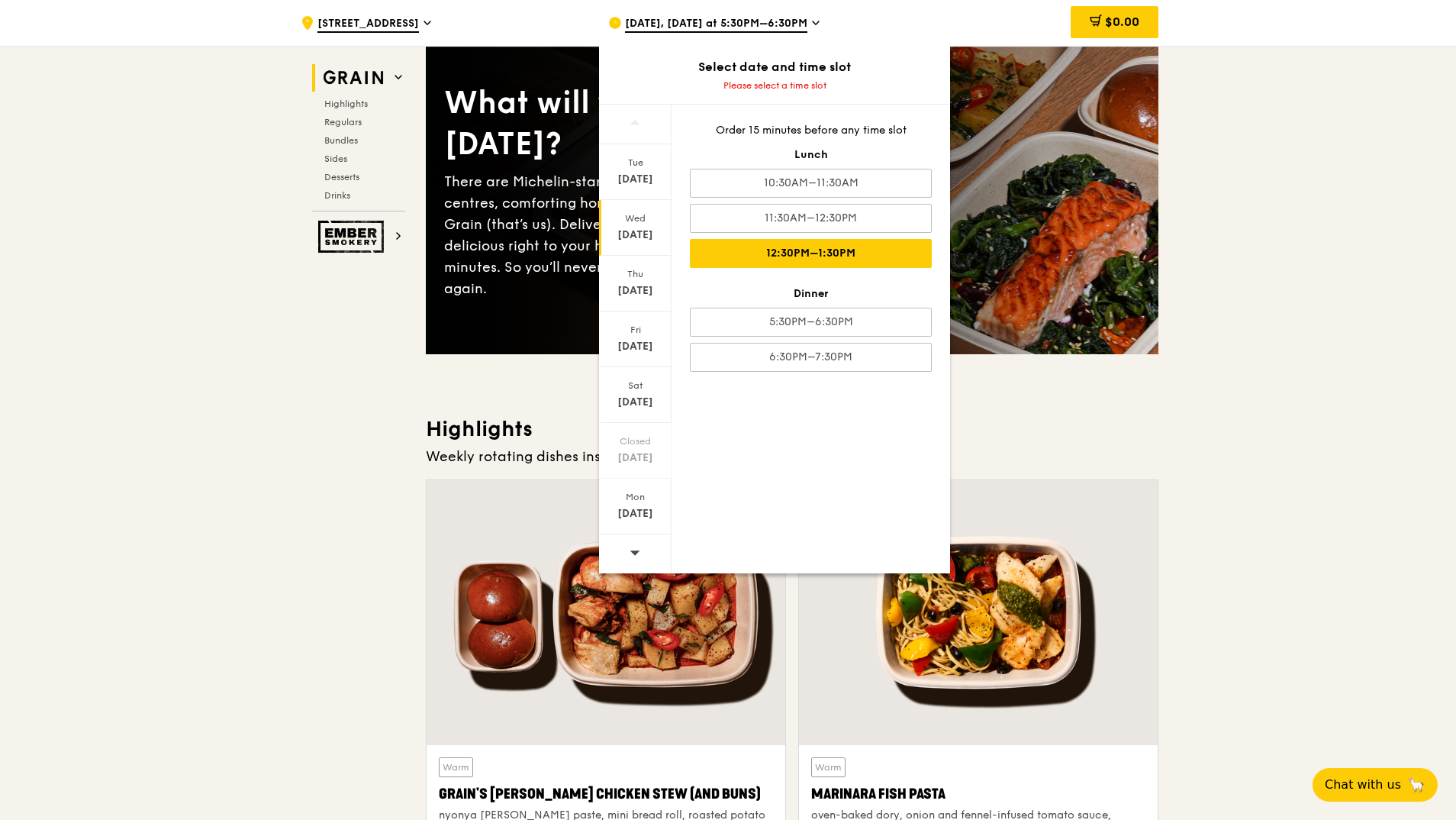
click at [782, 251] on div "12:30PM–1:30PM" at bounding box center [810, 253] width 242 height 29
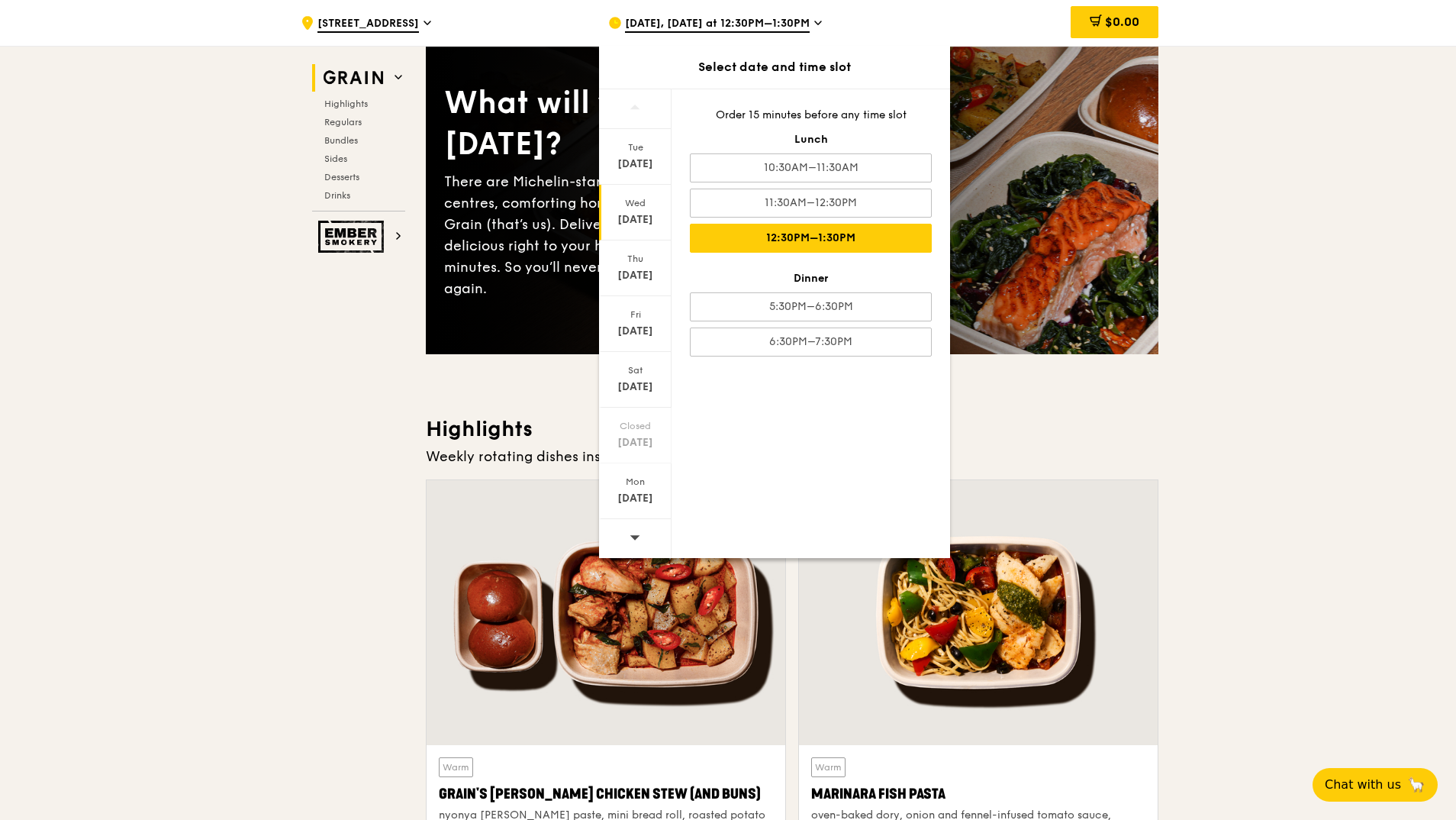
click at [902, 232] on div "12:30PM–1:30PM" at bounding box center [810, 237] width 242 height 29
click at [902, 235] on div "12:30PM–1:30PM" at bounding box center [810, 237] width 242 height 29
click at [634, 222] on div "Sep 17" at bounding box center [634, 220] width 68 height 15
click at [782, 231] on div "12:30PM–1:30PM" at bounding box center [810, 237] width 242 height 29
click at [1069, 448] on div "Weekly rotating dishes inspired by flavours from around the world." at bounding box center [792, 456] width 732 height 21
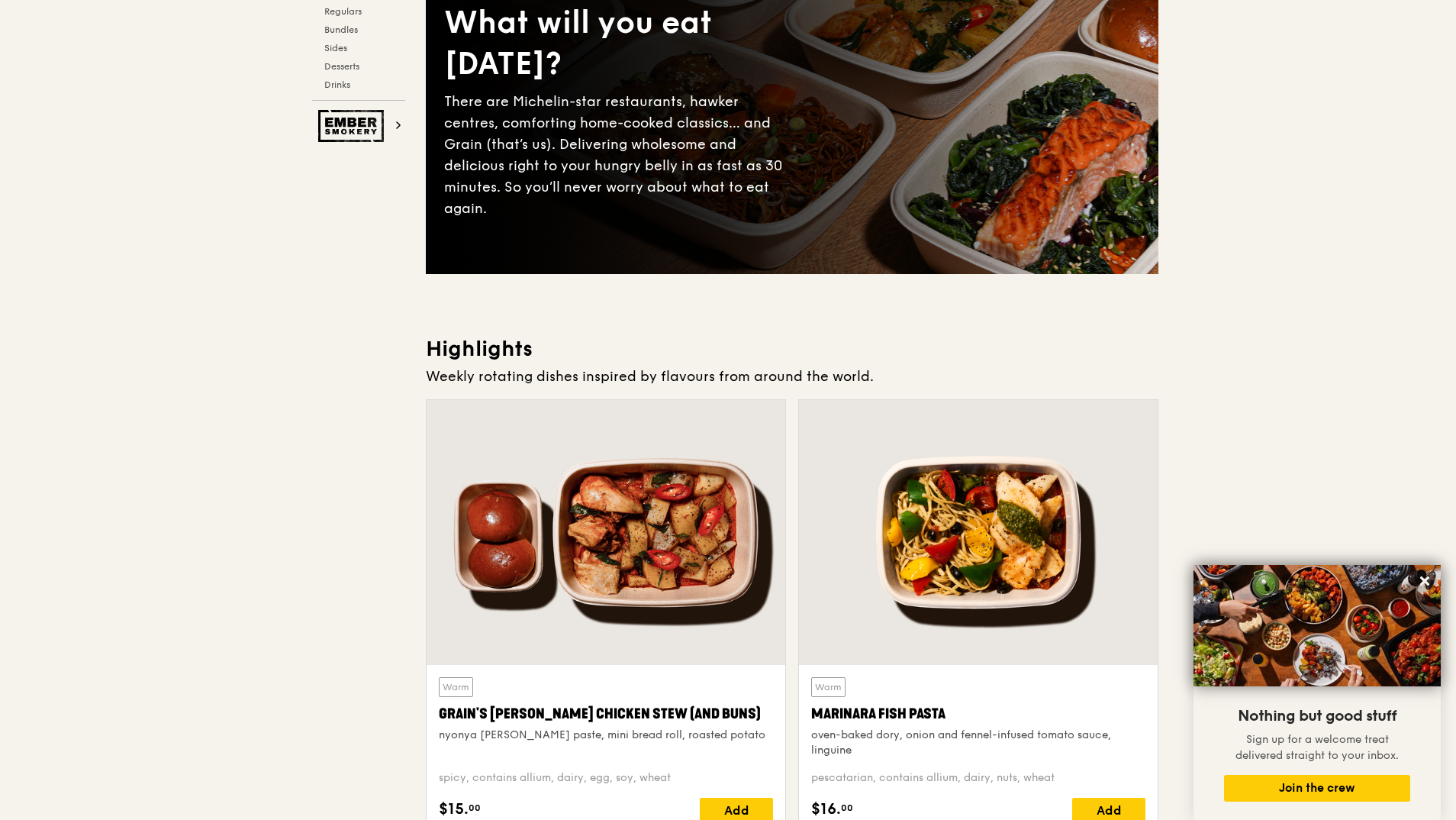
scroll to position [0, 0]
